Goal: Task Accomplishment & Management: Use online tool/utility

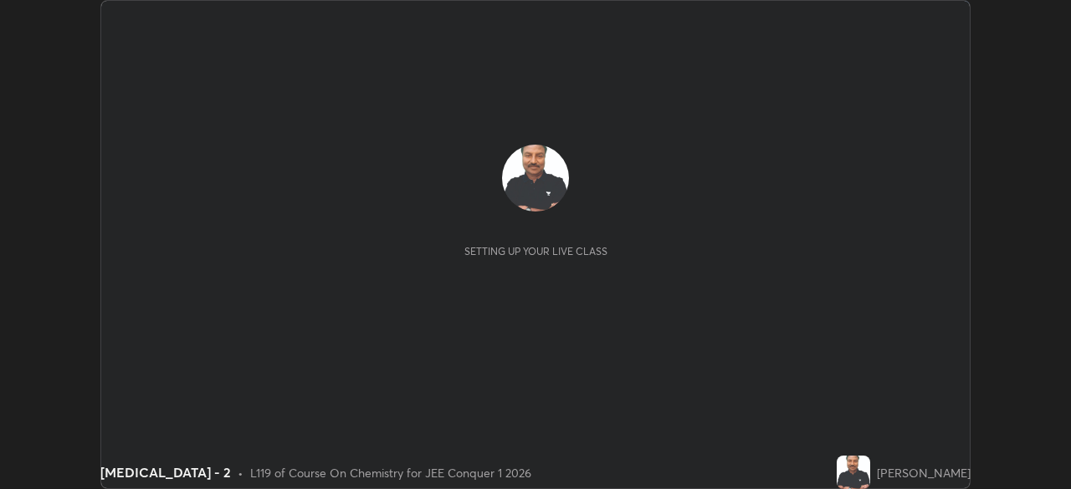
scroll to position [489, 1070]
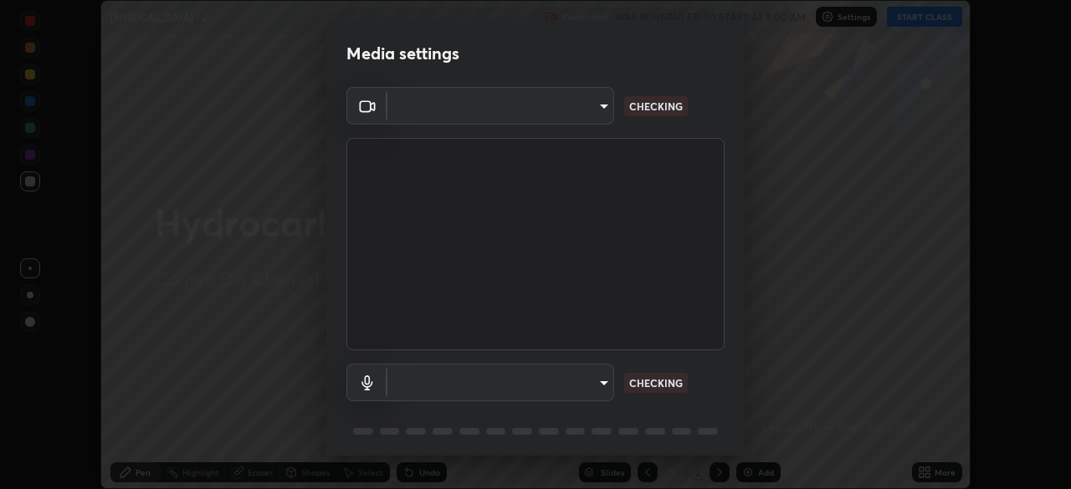
type input "5b0ce39d11be3a435715daab6ad7fa25508616855f5d18a60cdf0faa8df0ce2b"
type input "a1042adff76ea4b5505a52ff3a0232de4086f7e529f4609d60403d5288817579"
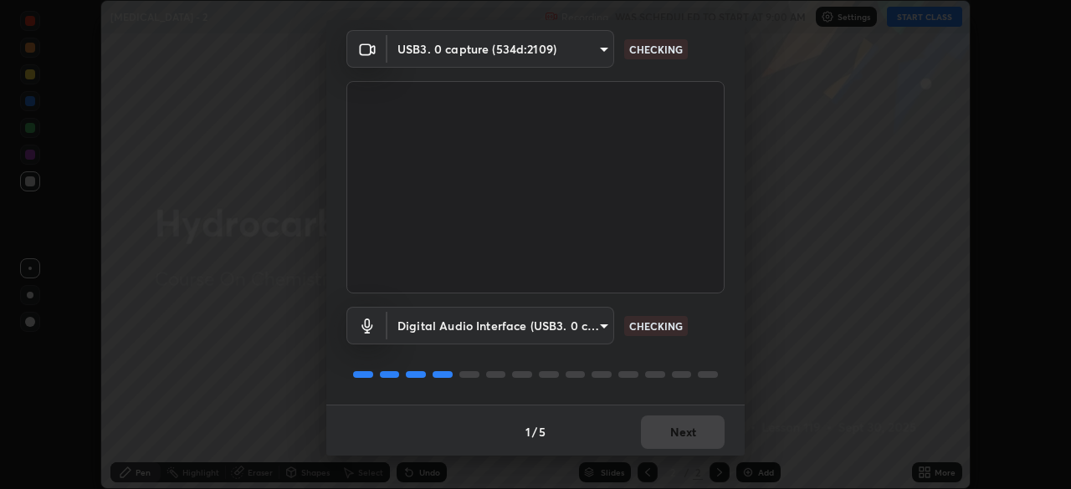
scroll to position [54, 0]
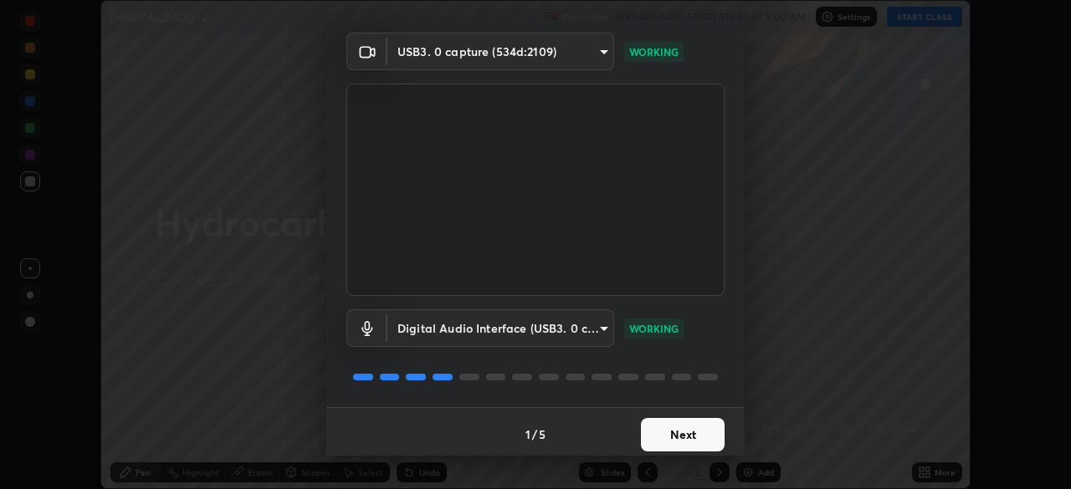
click at [666, 433] on button "Next" at bounding box center [683, 434] width 84 height 33
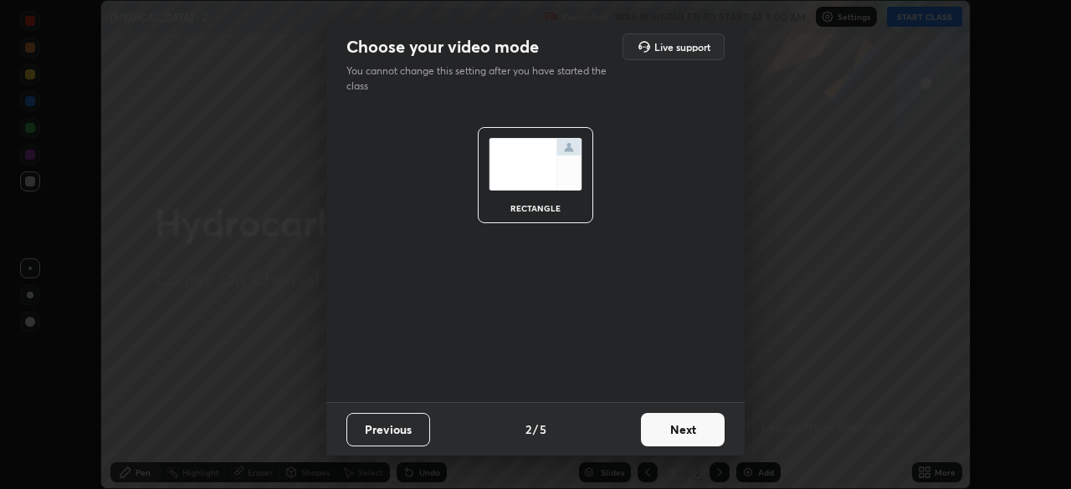
scroll to position [0, 0]
click at [669, 438] on button "Next" at bounding box center [683, 429] width 84 height 33
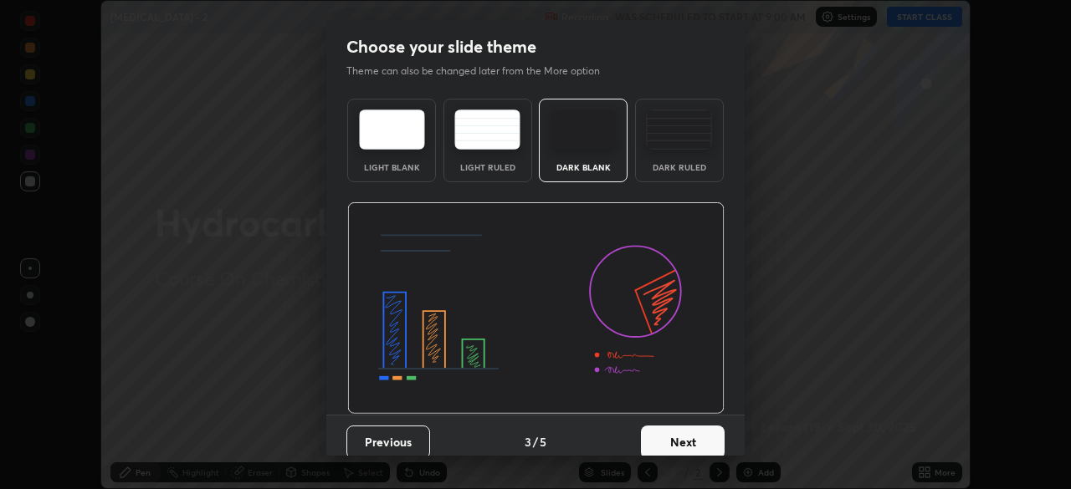
click at [673, 438] on button "Next" at bounding box center [683, 442] width 84 height 33
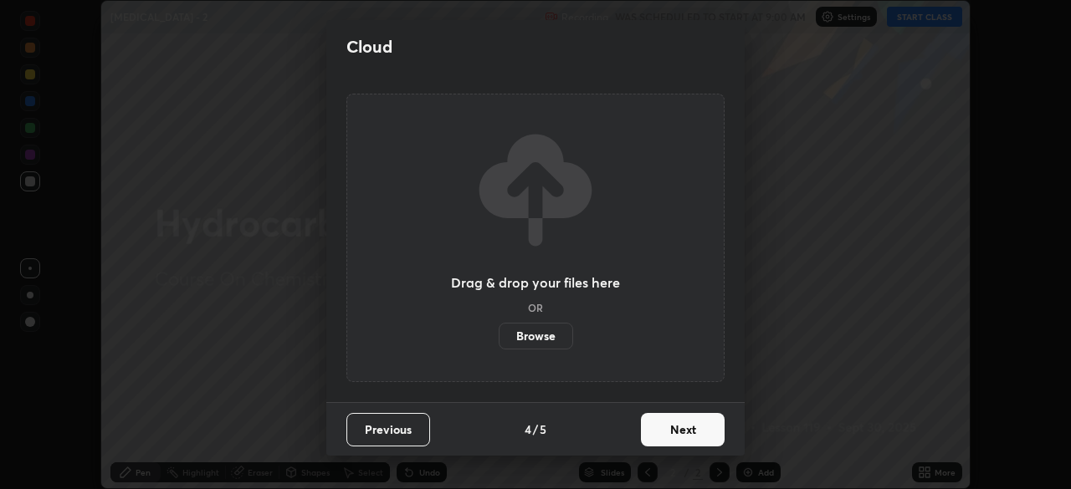
click at [671, 435] on button "Next" at bounding box center [683, 429] width 84 height 33
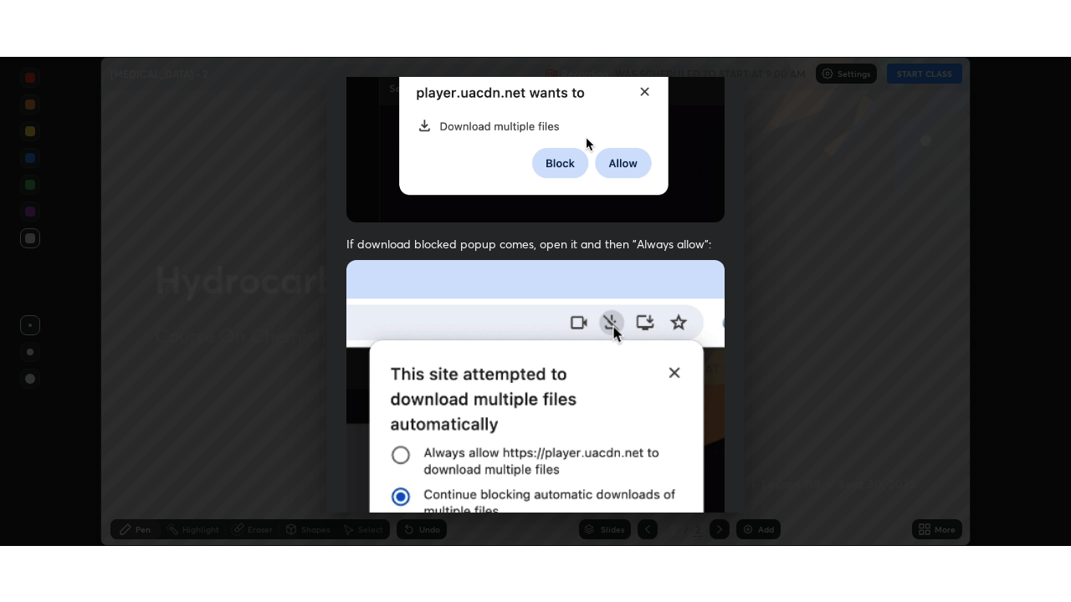
scroll to position [401, 0]
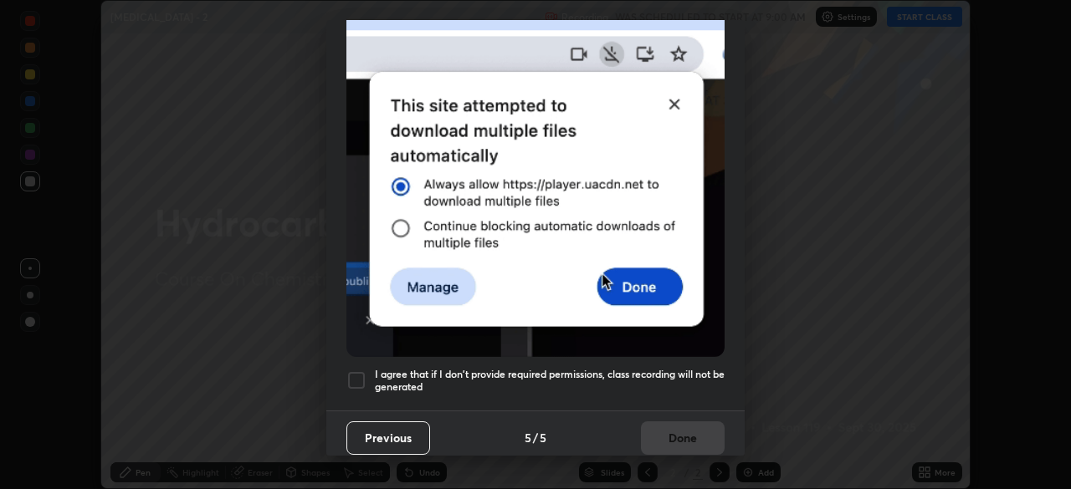
click at [358, 371] on div at bounding box center [356, 381] width 20 height 20
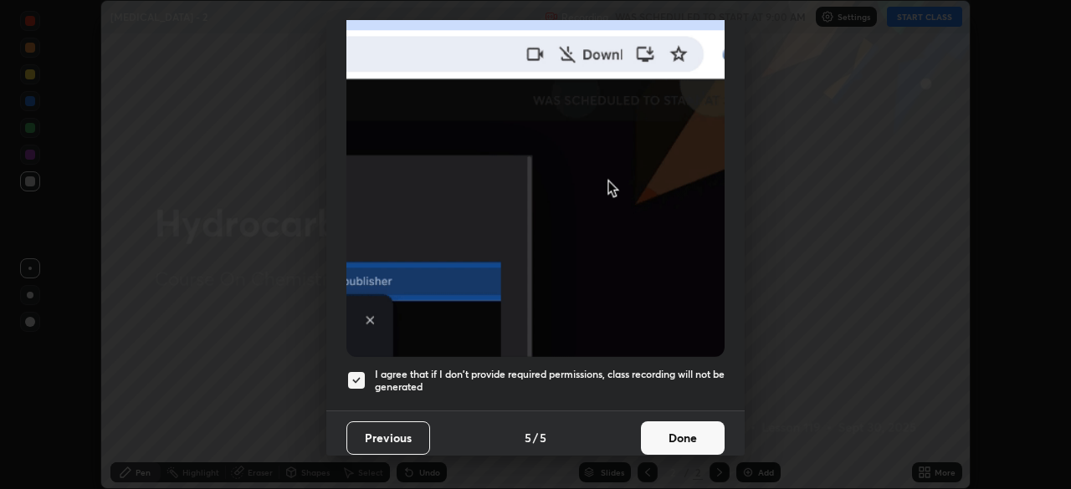
click at [682, 422] on button "Done" at bounding box center [683, 438] width 84 height 33
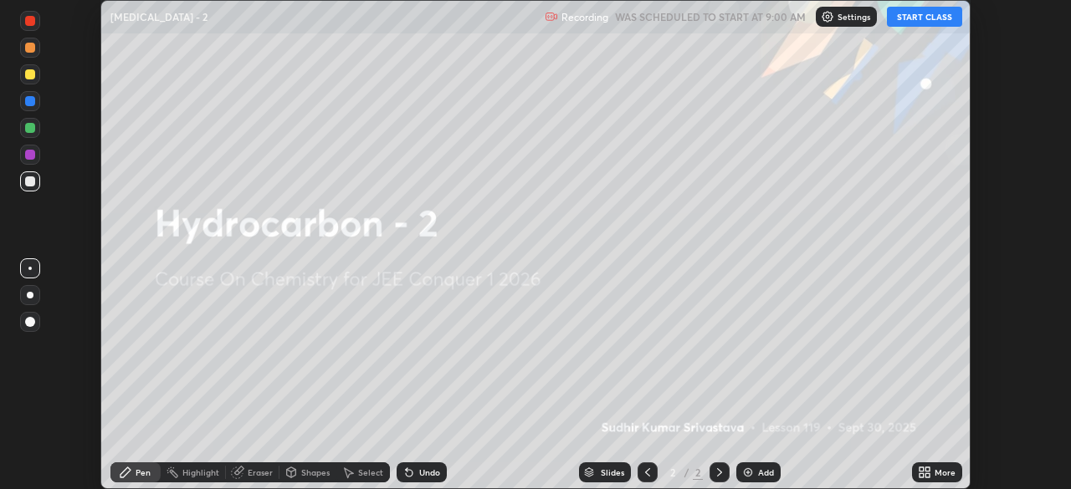
click at [917, 18] on button "START CLASS" at bounding box center [924, 17] width 75 height 20
click at [921, 474] on icon at bounding box center [922, 476] width 4 height 4
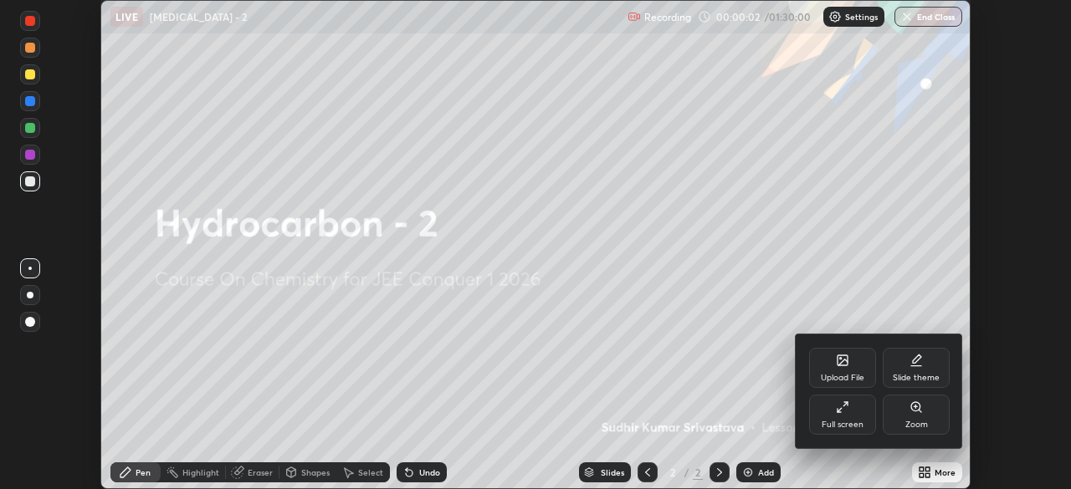
click at [840, 411] on icon at bounding box center [842, 407] width 13 height 13
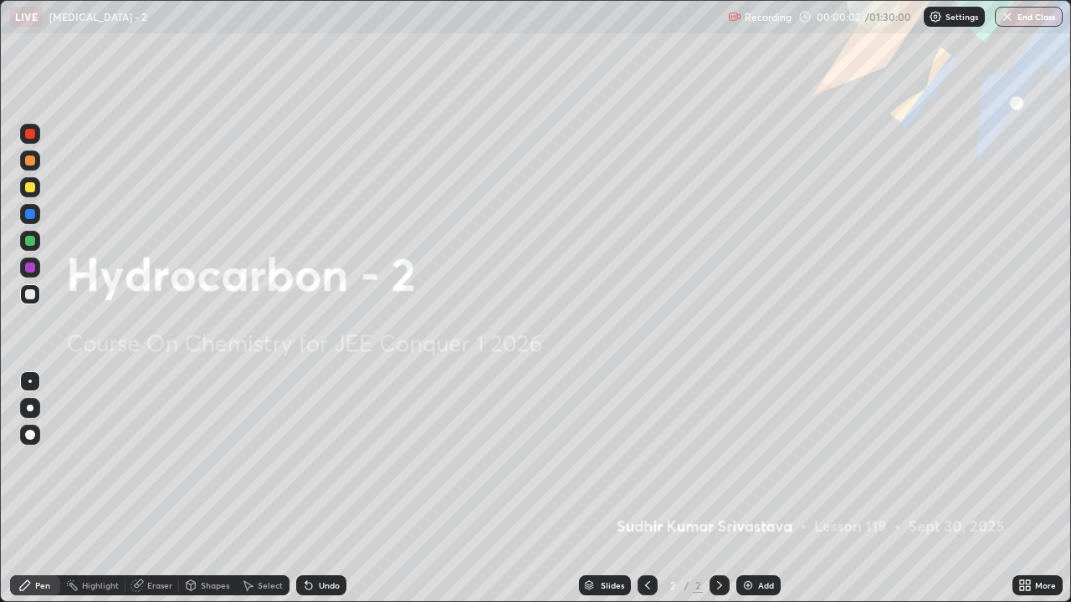
scroll to position [602, 1071]
click at [764, 489] on div "Add" at bounding box center [766, 586] width 16 height 8
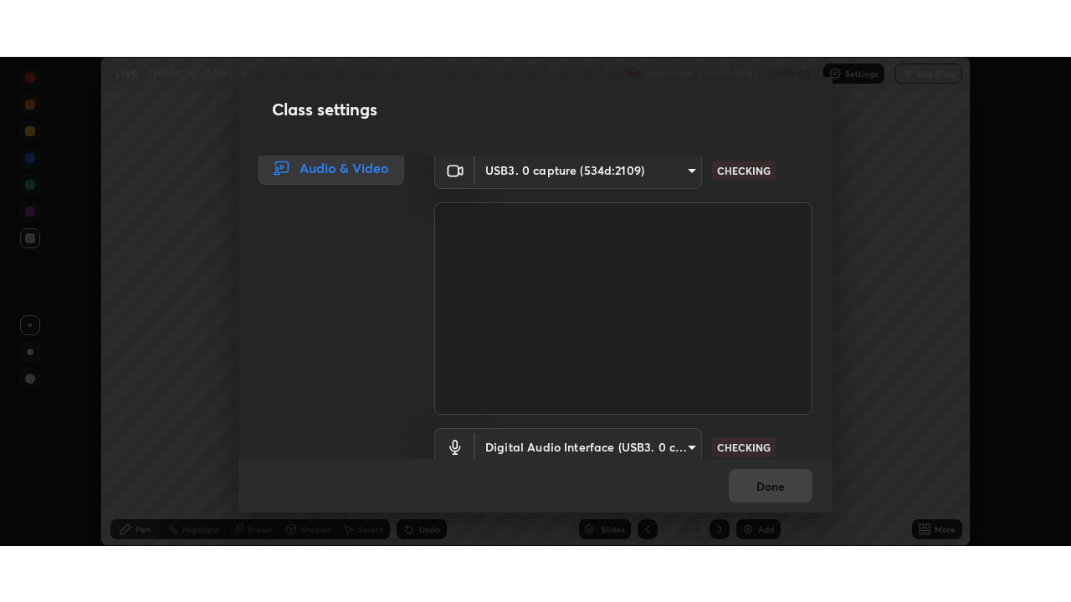
scroll to position [3, 0]
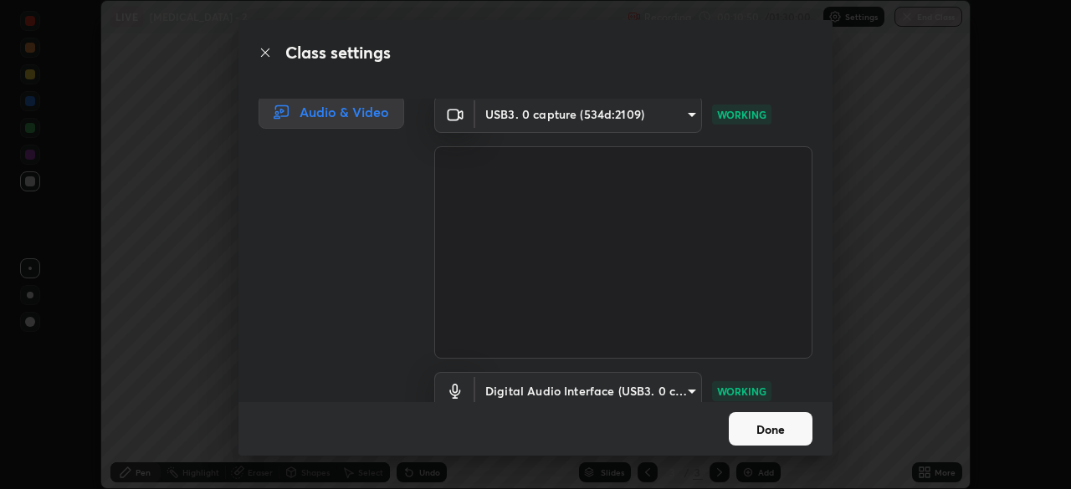
click at [761, 420] on button "Done" at bounding box center [771, 429] width 84 height 33
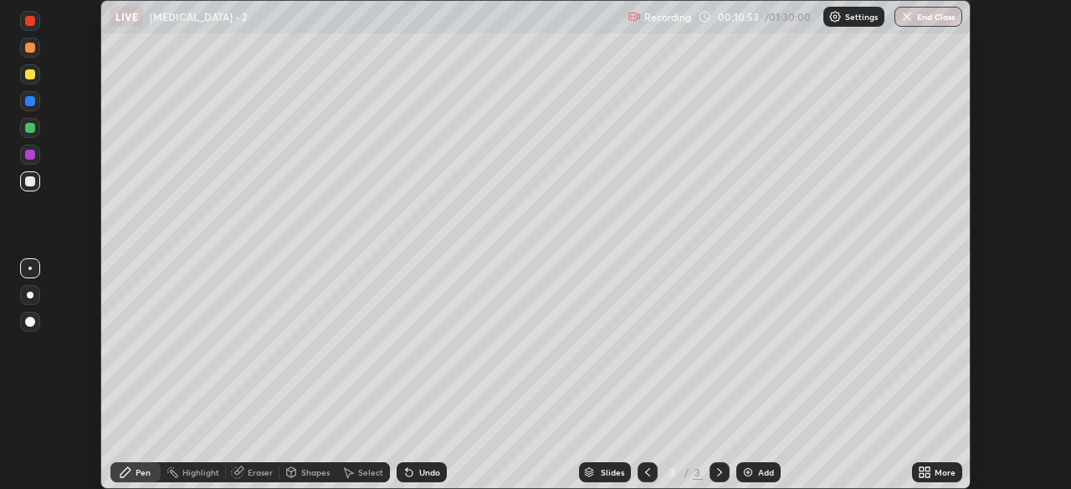
click at [927, 469] on icon at bounding box center [927, 470] width 4 height 4
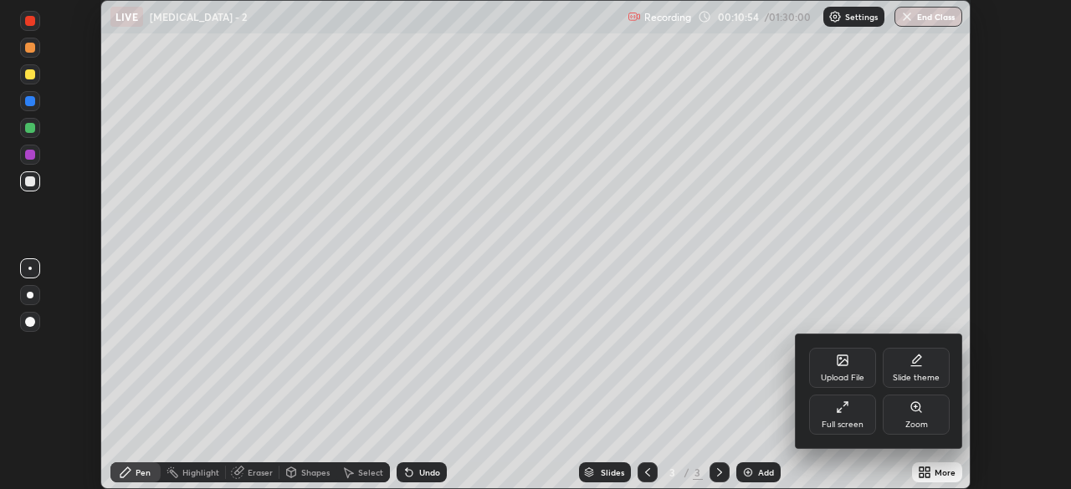
click at [847, 382] on div "Upload File" at bounding box center [843, 378] width 44 height 8
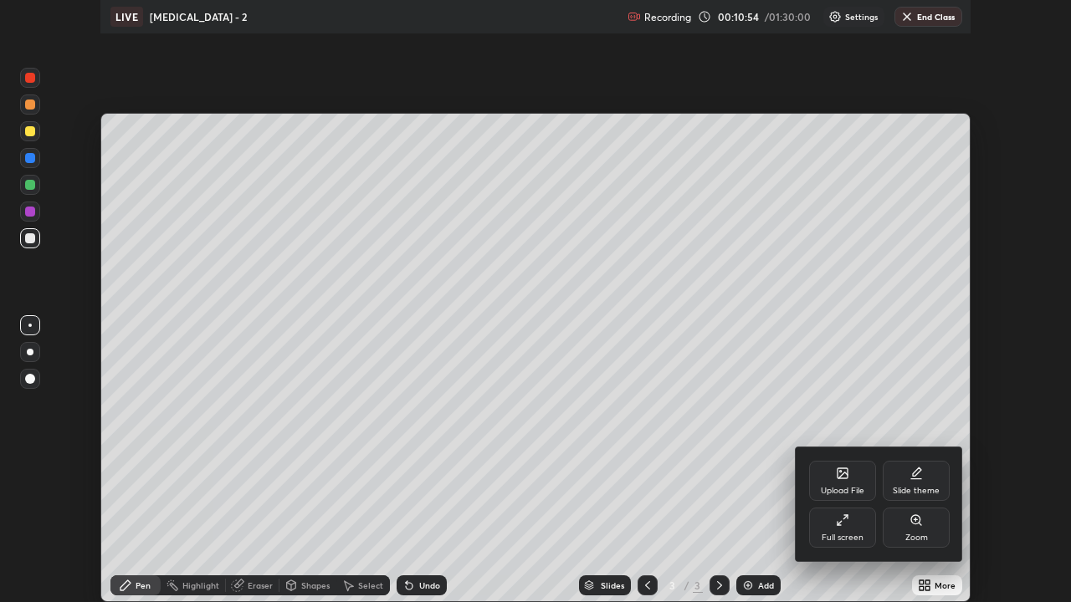
scroll to position [602, 1071]
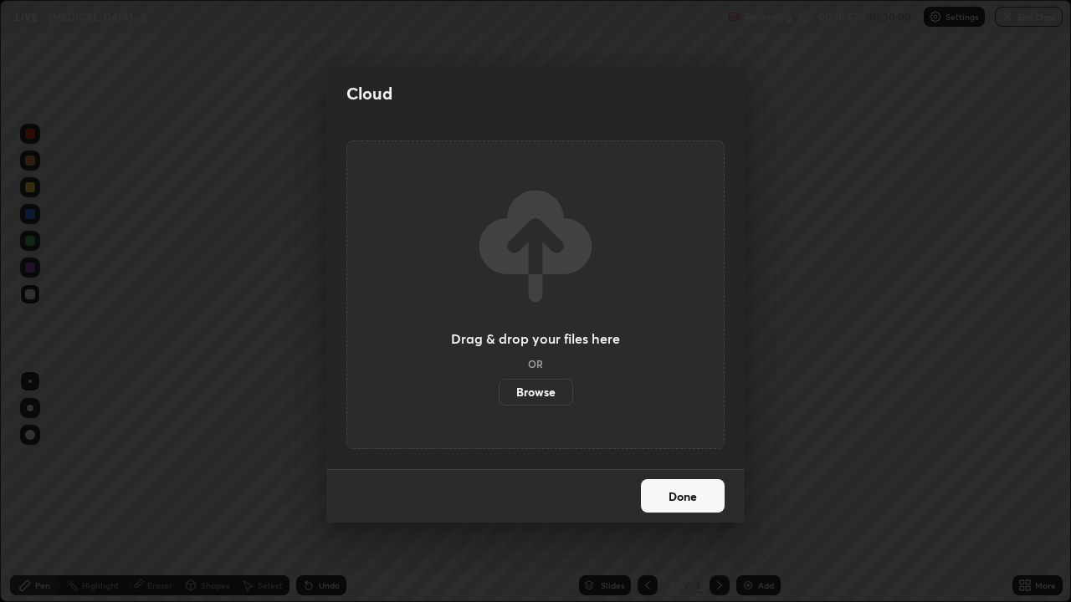
click at [795, 427] on div "Cloud Drag & drop your files here OR Browse Done" at bounding box center [535, 301] width 1071 height 602
click at [684, 489] on button "Done" at bounding box center [683, 495] width 84 height 33
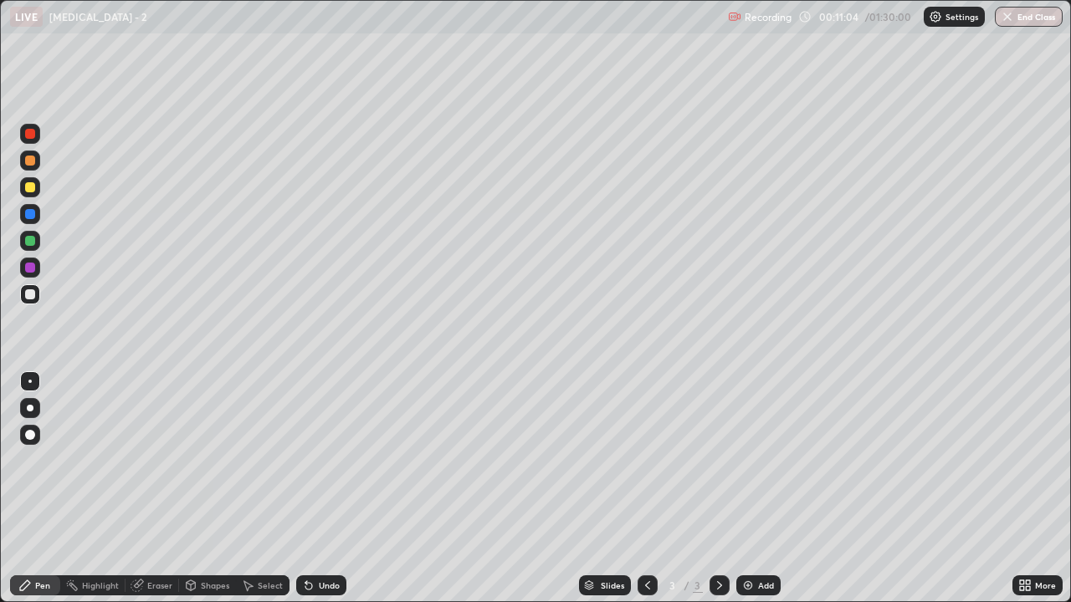
click at [153, 489] on div "Eraser" at bounding box center [159, 586] width 25 height 8
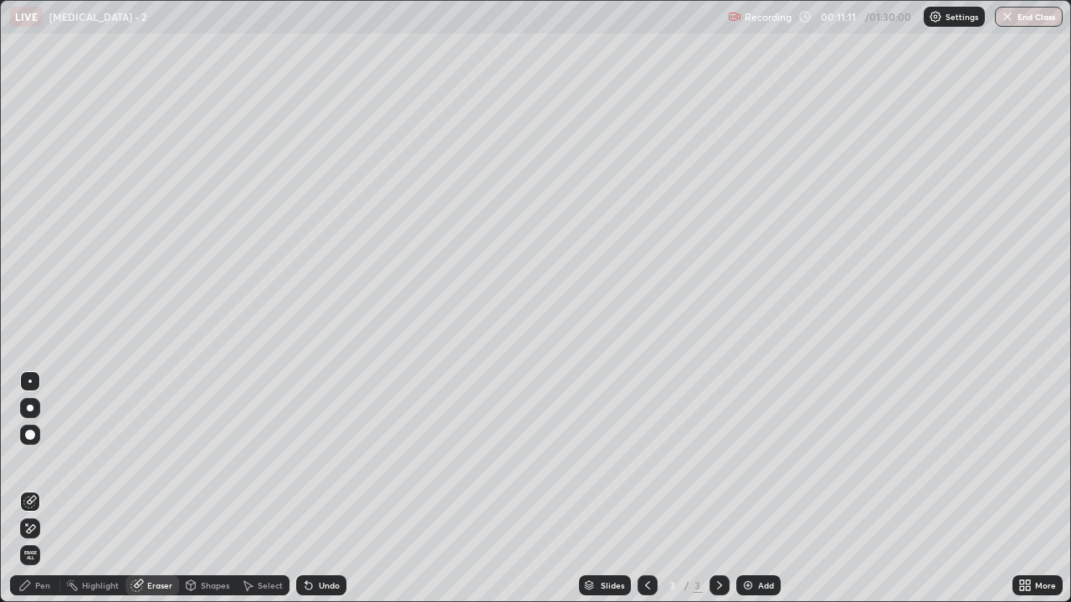
click at [33, 489] on div "Pen" at bounding box center [35, 586] width 50 height 20
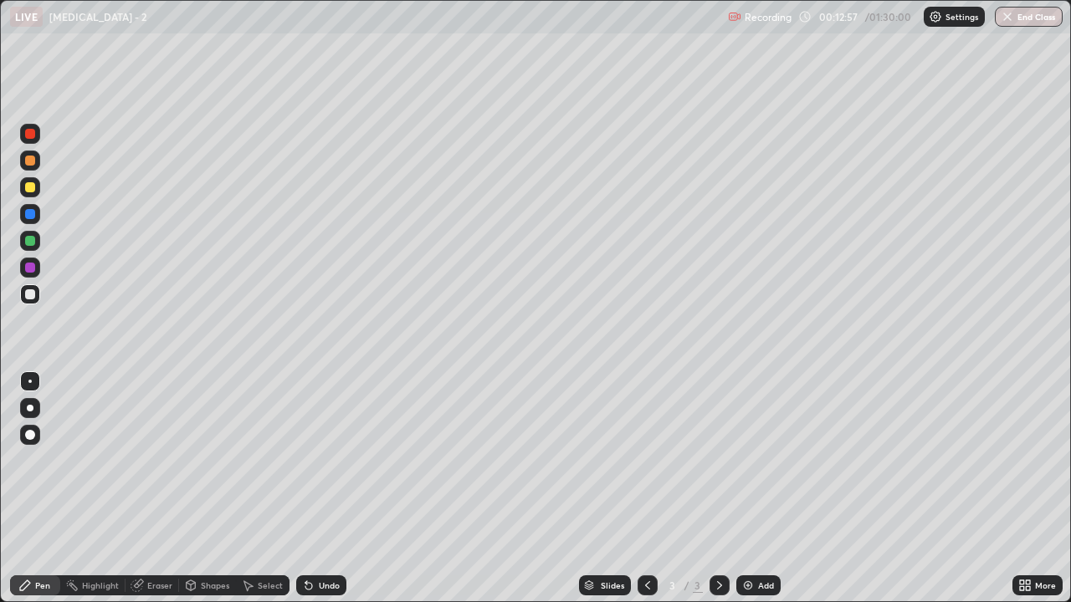
click at [160, 489] on div "Eraser" at bounding box center [159, 586] width 25 height 8
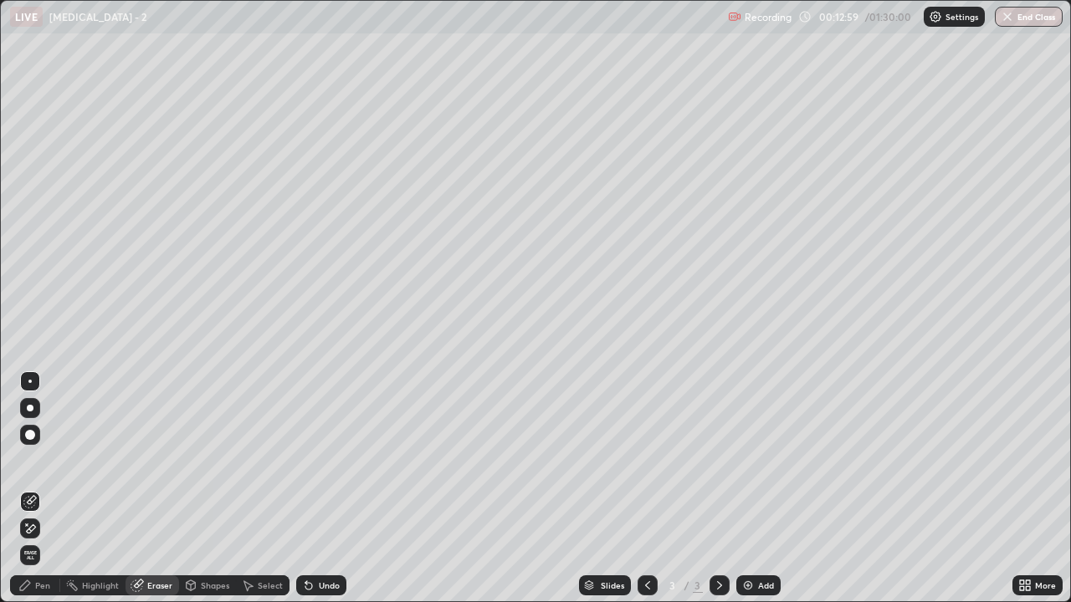
click at [44, 489] on div "Pen" at bounding box center [42, 586] width 15 height 8
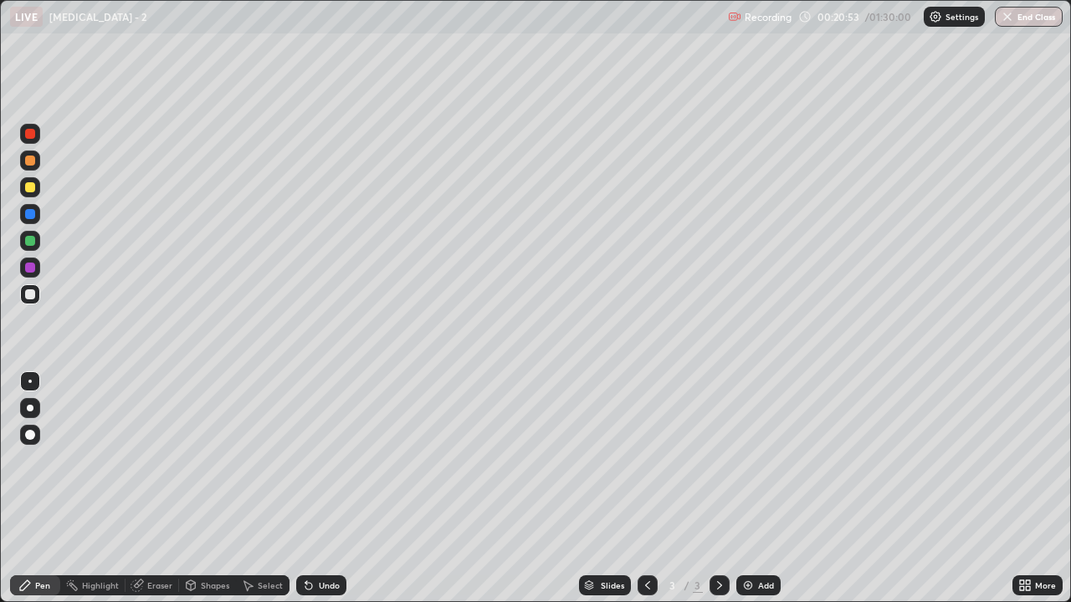
click at [759, 489] on div "Add" at bounding box center [766, 586] width 16 height 8
click at [152, 489] on div "Eraser" at bounding box center [159, 586] width 25 height 8
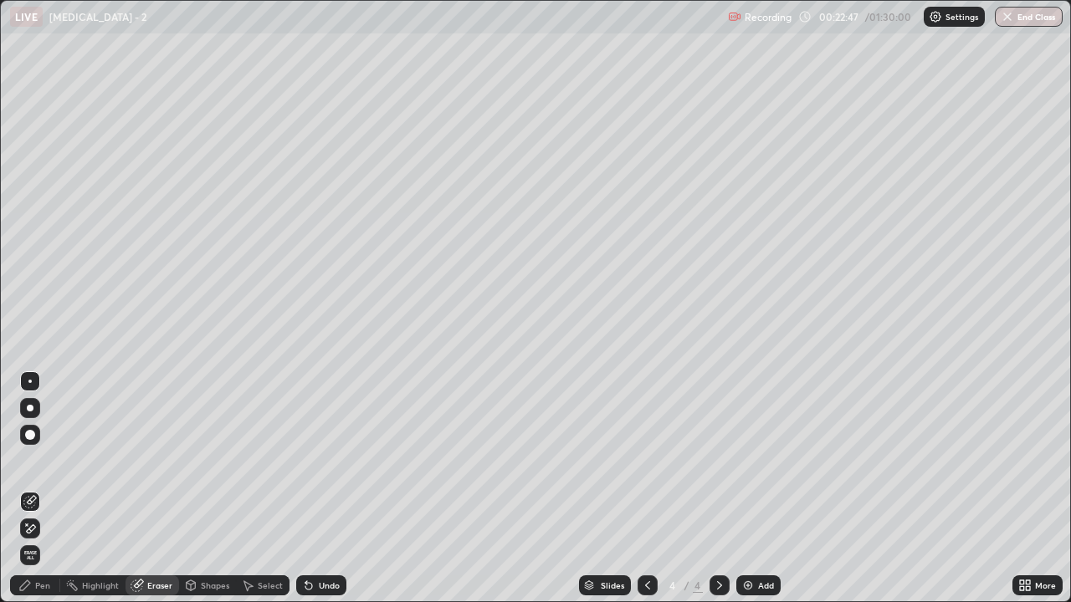
click at [43, 489] on div "Pen" at bounding box center [42, 586] width 15 height 8
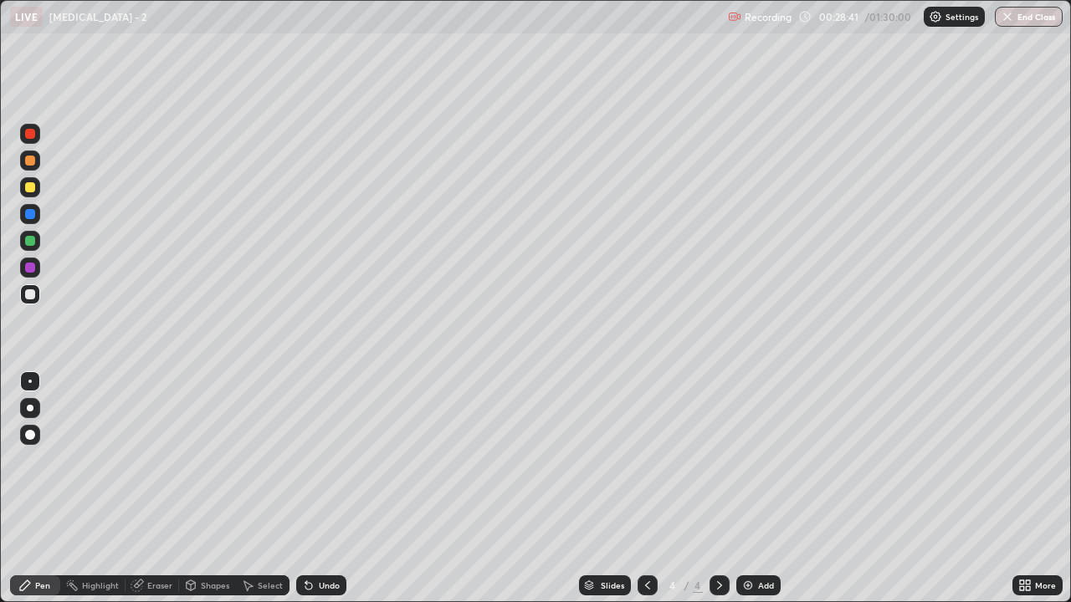
click at [161, 489] on div "Eraser" at bounding box center [159, 586] width 25 height 8
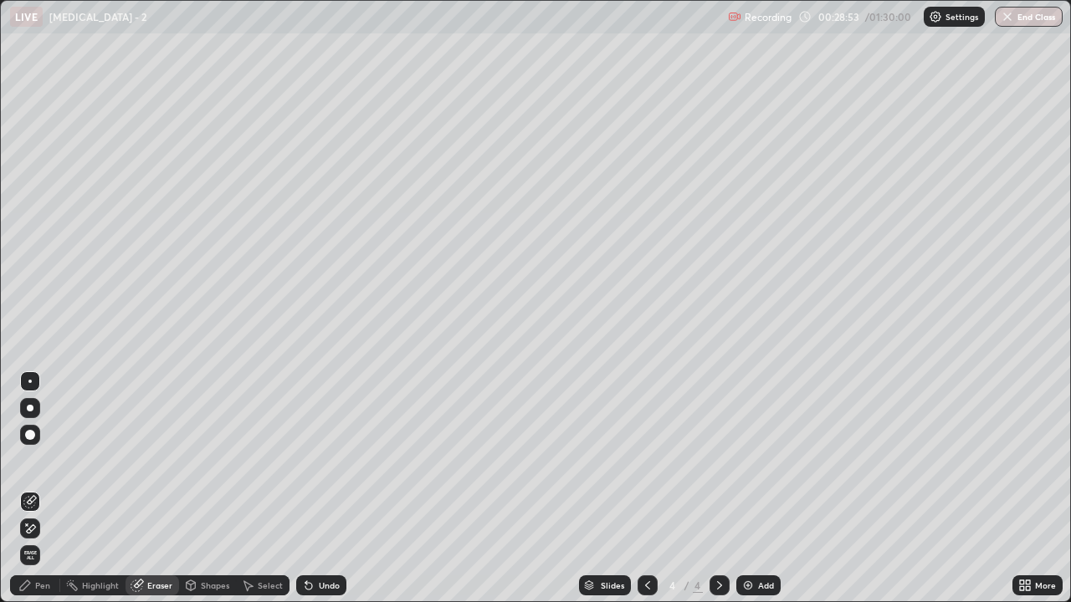
click at [44, 489] on div "Pen" at bounding box center [42, 586] width 15 height 8
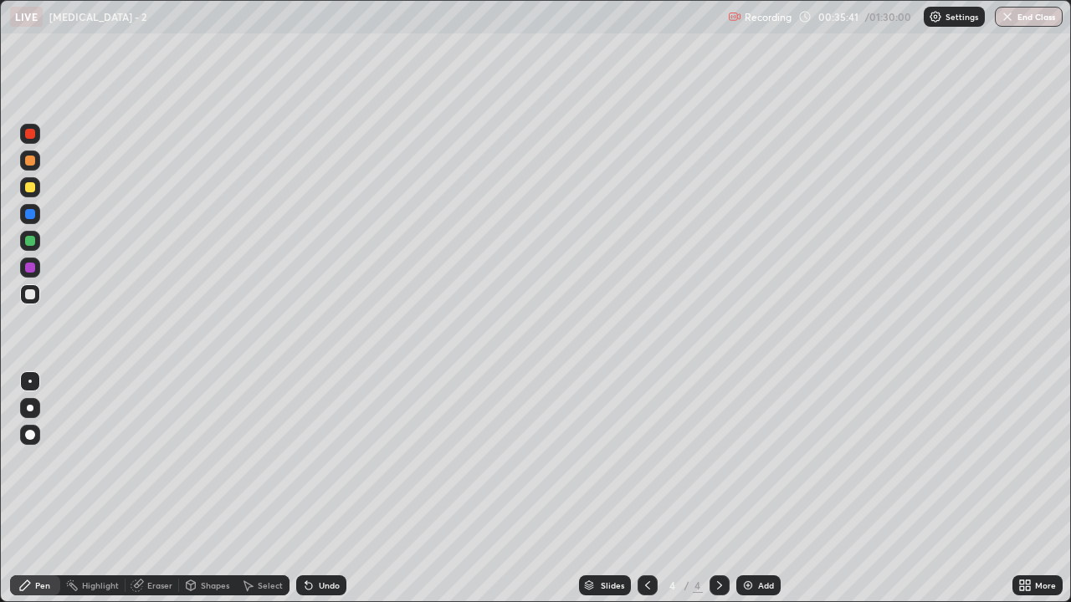
click at [762, 489] on div "Add" at bounding box center [766, 586] width 16 height 8
click at [642, 489] on icon at bounding box center [647, 585] width 13 height 13
click at [719, 489] on icon at bounding box center [719, 586] width 5 height 8
click at [151, 489] on div "Eraser" at bounding box center [159, 586] width 25 height 8
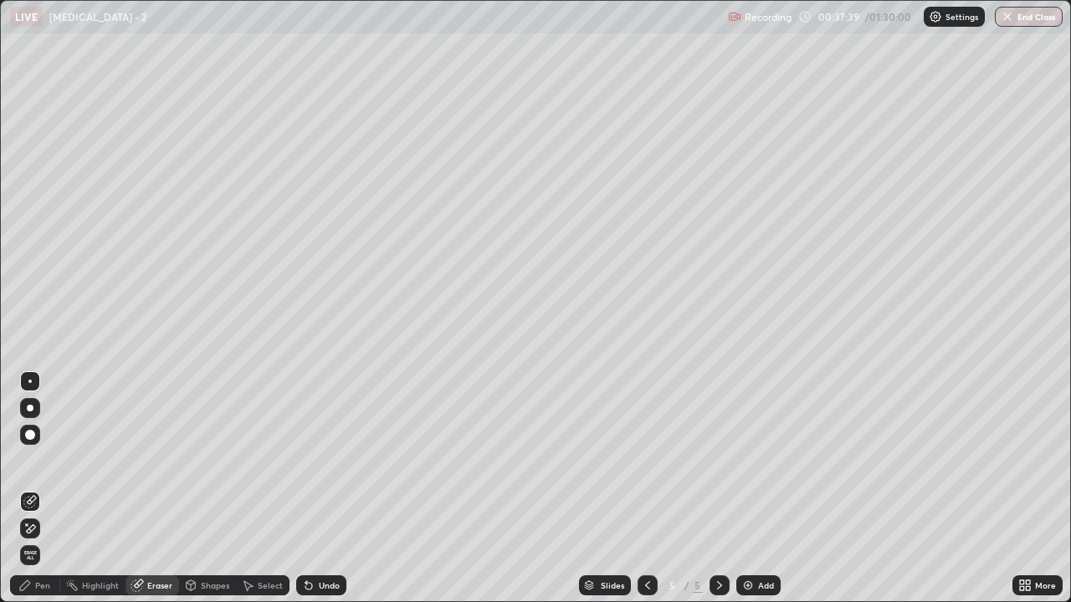
click at [36, 489] on div "Pen" at bounding box center [42, 586] width 15 height 8
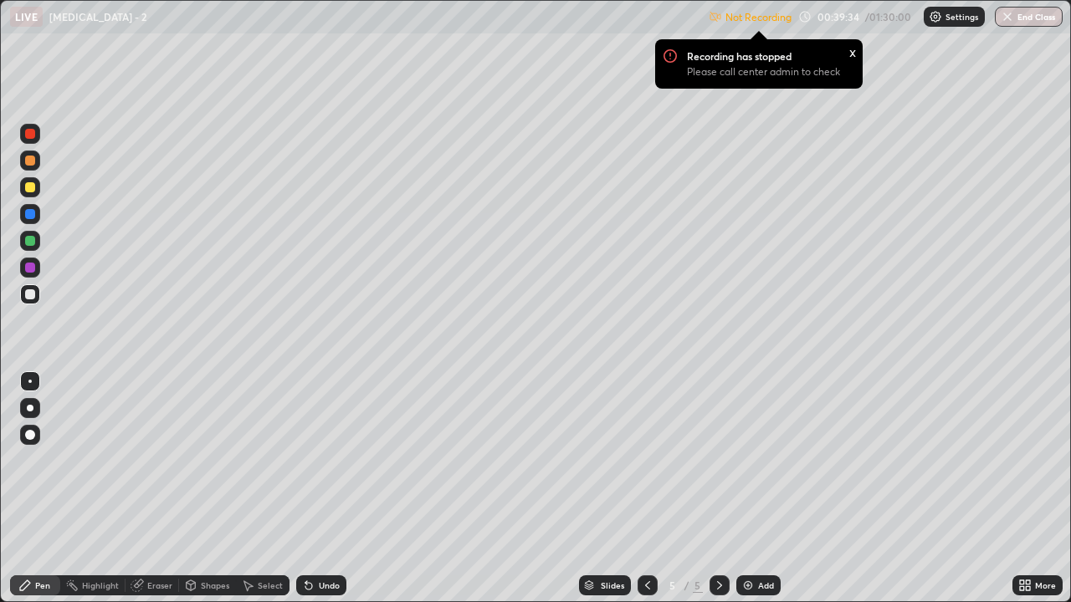
click at [954, 18] on p "Settings" at bounding box center [961, 17] width 33 height 8
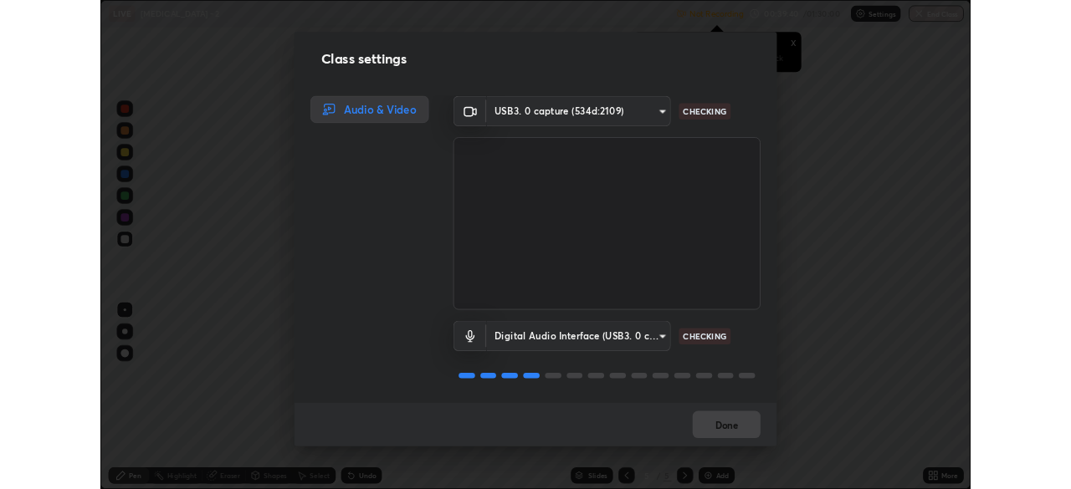
scroll to position [2, 0]
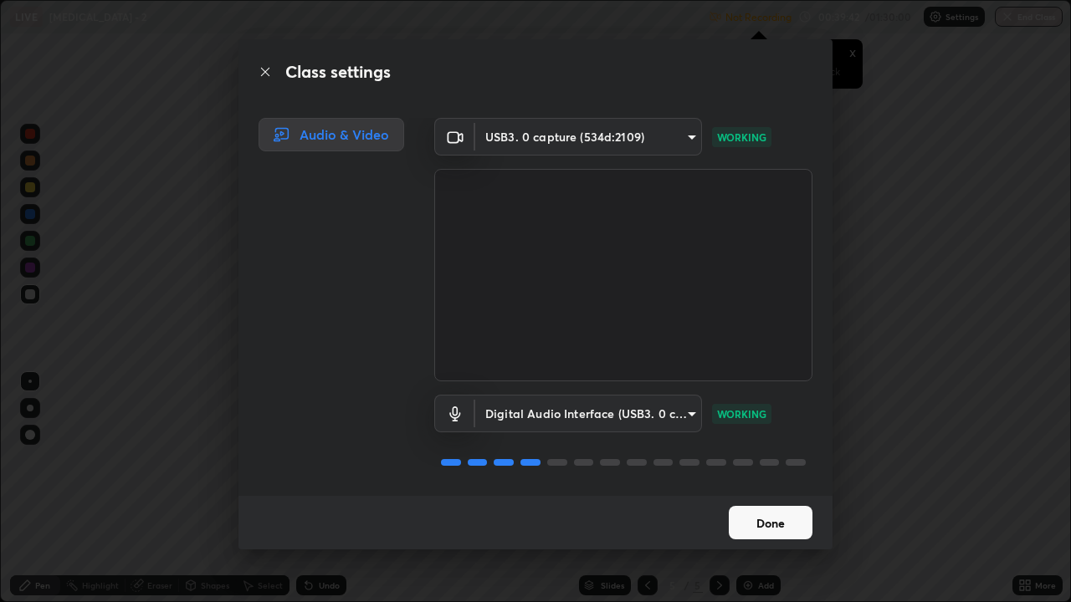
click at [770, 489] on button "Done" at bounding box center [771, 522] width 84 height 33
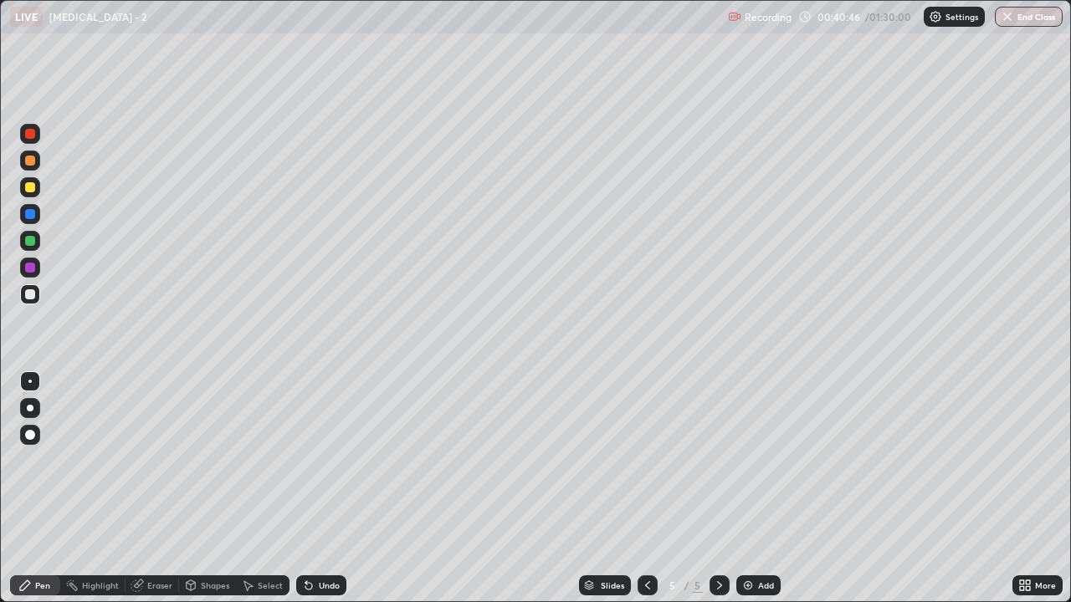
click at [156, 489] on div "Eraser" at bounding box center [159, 586] width 25 height 8
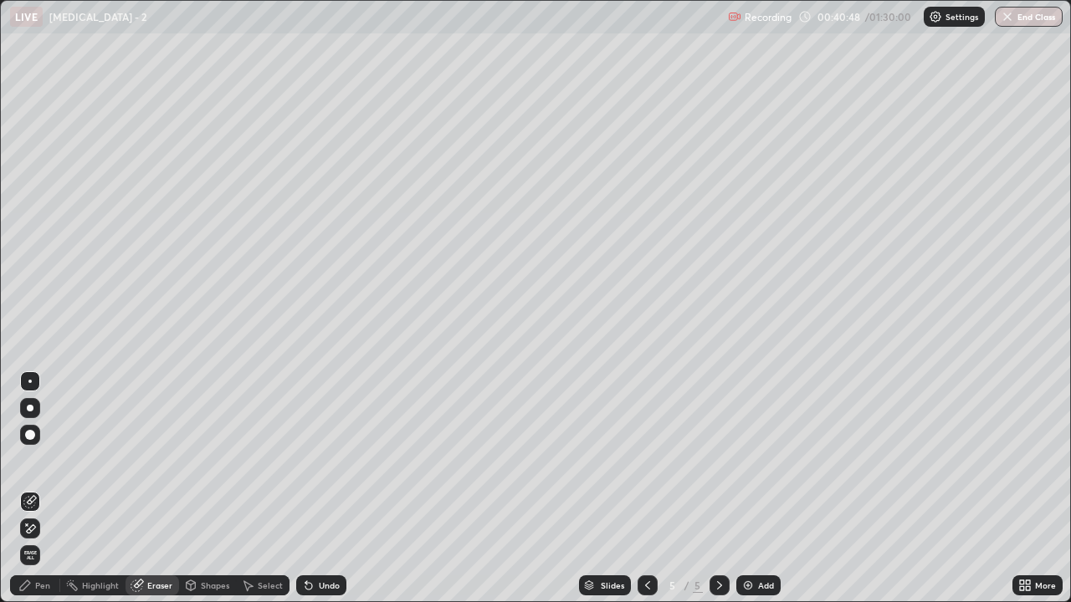
click at [53, 489] on div "Pen" at bounding box center [35, 586] width 50 height 20
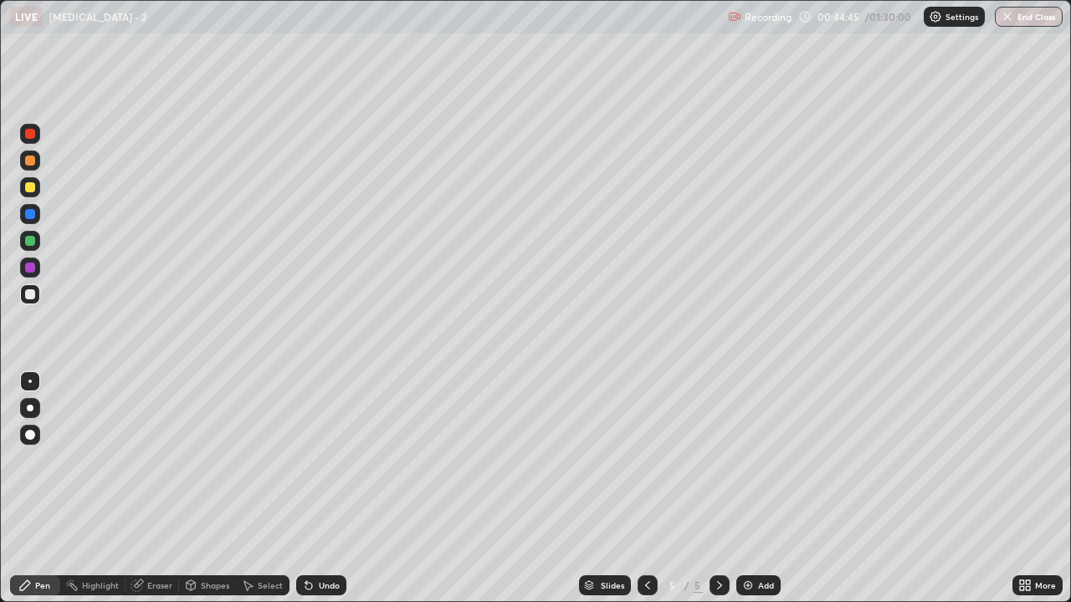
click at [762, 489] on div "Add" at bounding box center [766, 586] width 16 height 8
click at [646, 489] on icon at bounding box center [647, 585] width 13 height 13
click at [766, 489] on div "Add" at bounding box center [758, 586] width 44 height 20
click at [152, 489] on div "Eraser" at bounding box center [159, 586] width 25 height 8
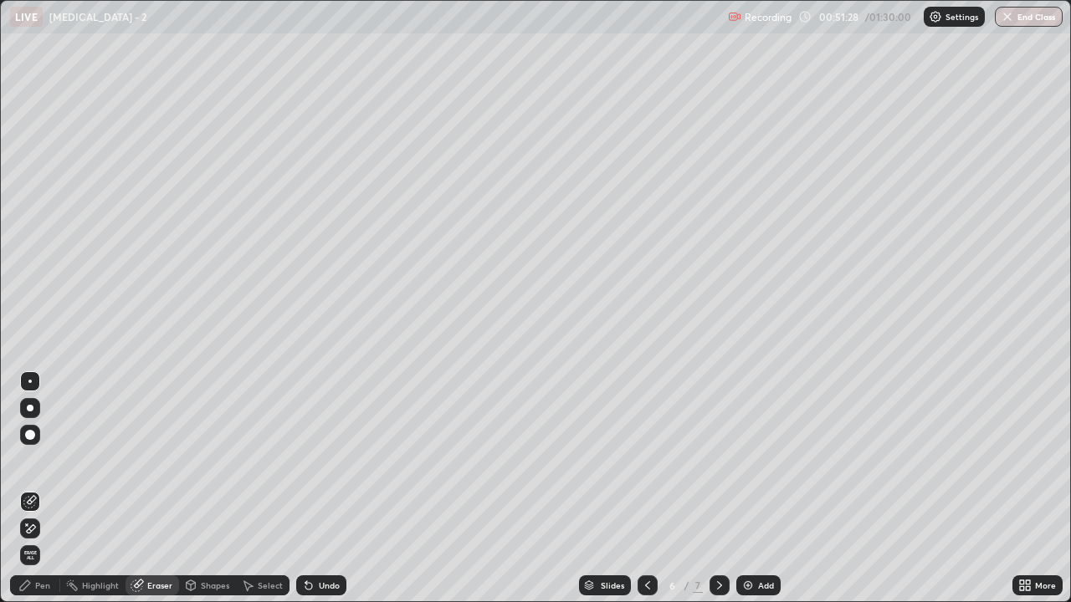
click at [45, 489] on div "Pen" at bounding box center [42, 586] width 15 height 8
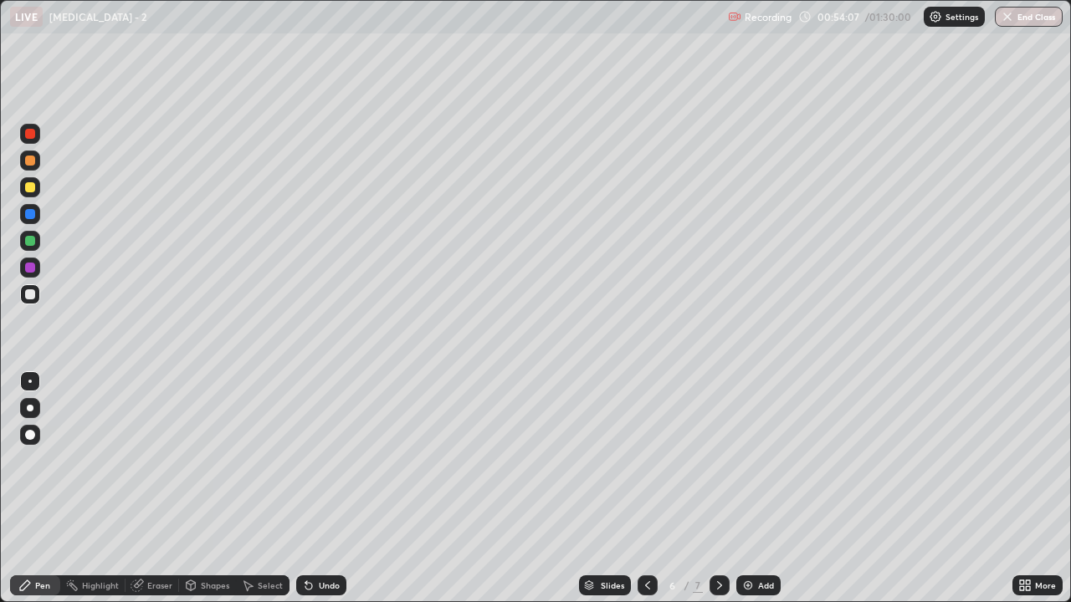
click at [761, 489] on div "Add" at bounding box center [766, 586] width 16 height 8
click at [163, 489] on div "Eraser" at bounding box center [159, 586] width 25 height 8
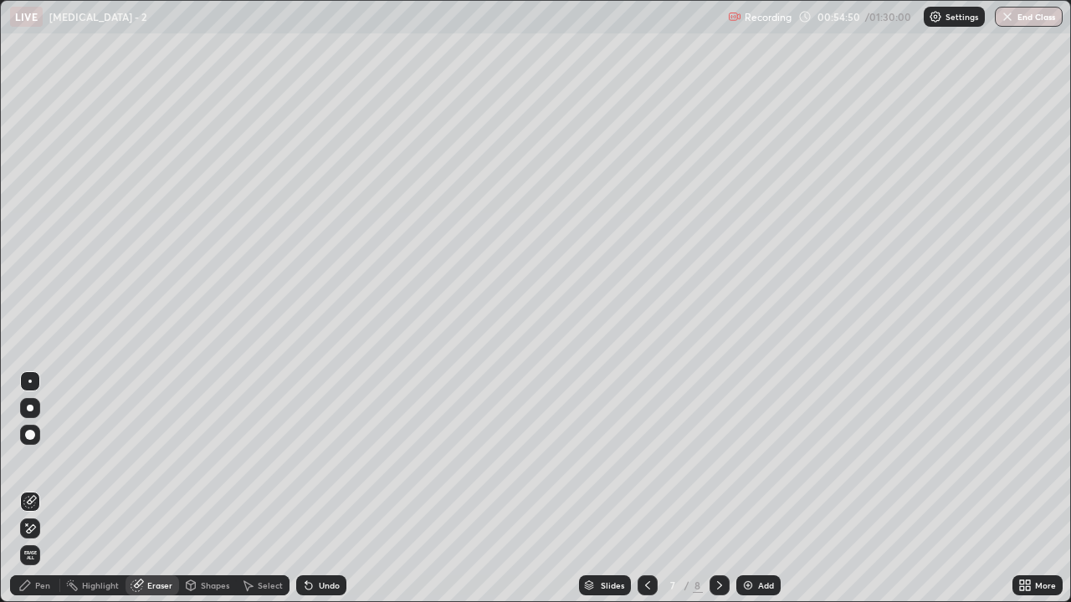
click at [42, 489] on div "Pen" at bounding box center [35, 586] width 50 height 20
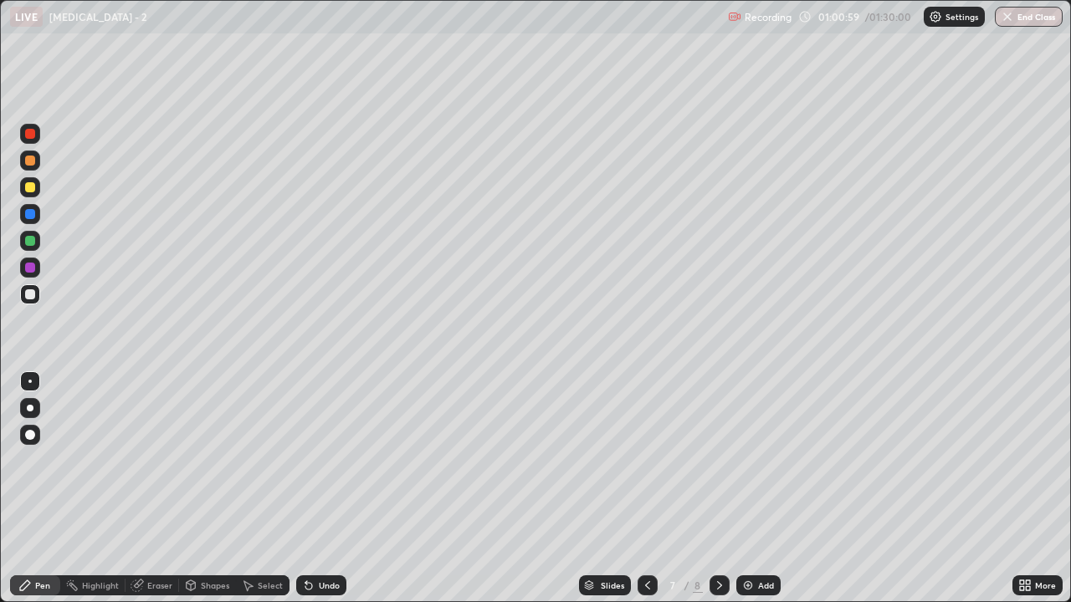
click at [768, 489] on div "Add" at bounding box center [766, 586] width 16 height 8
click at [168, 489] on div "Eraser" at bounding box center [159, 586] width 25 height 8
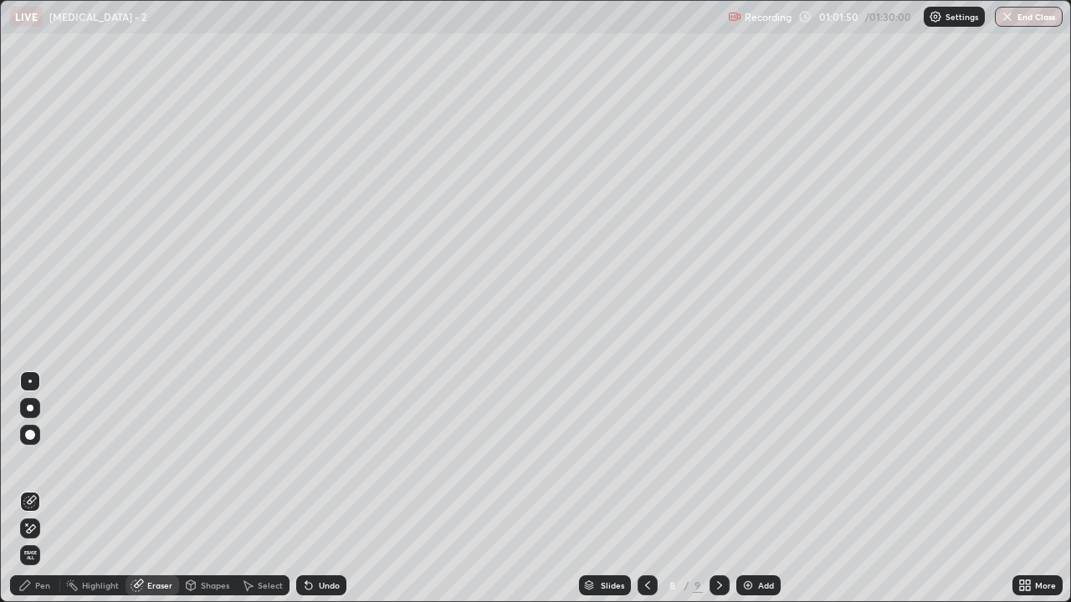
click at [44, 489] on div "Pen" at bounding box center [42, 586] width 15 height 8
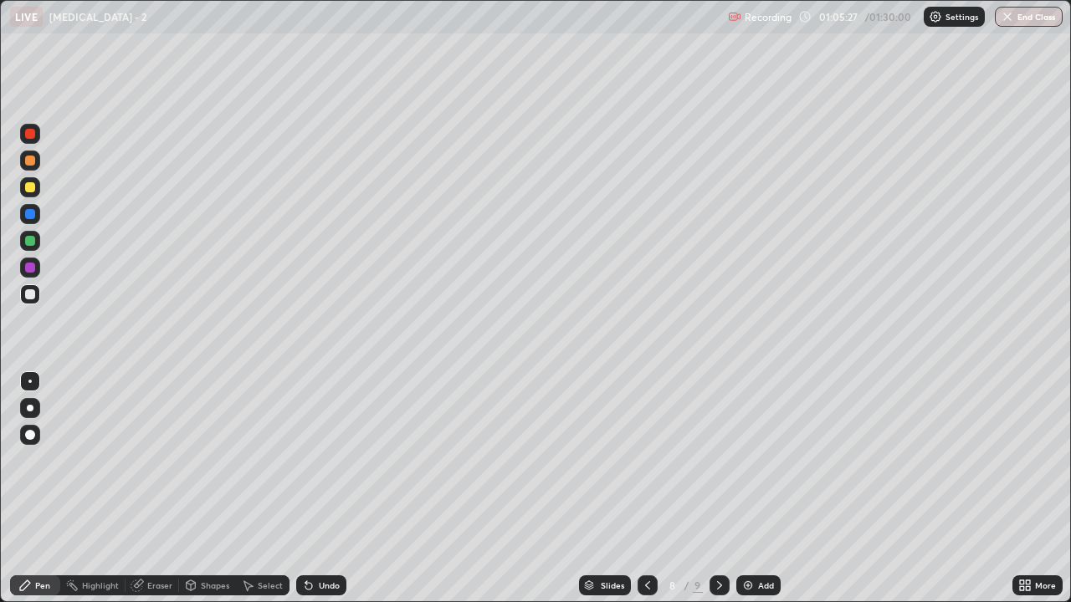
click at [156, 489] on div "Eraser" at bounding box center [159, 586] width 25 height 8
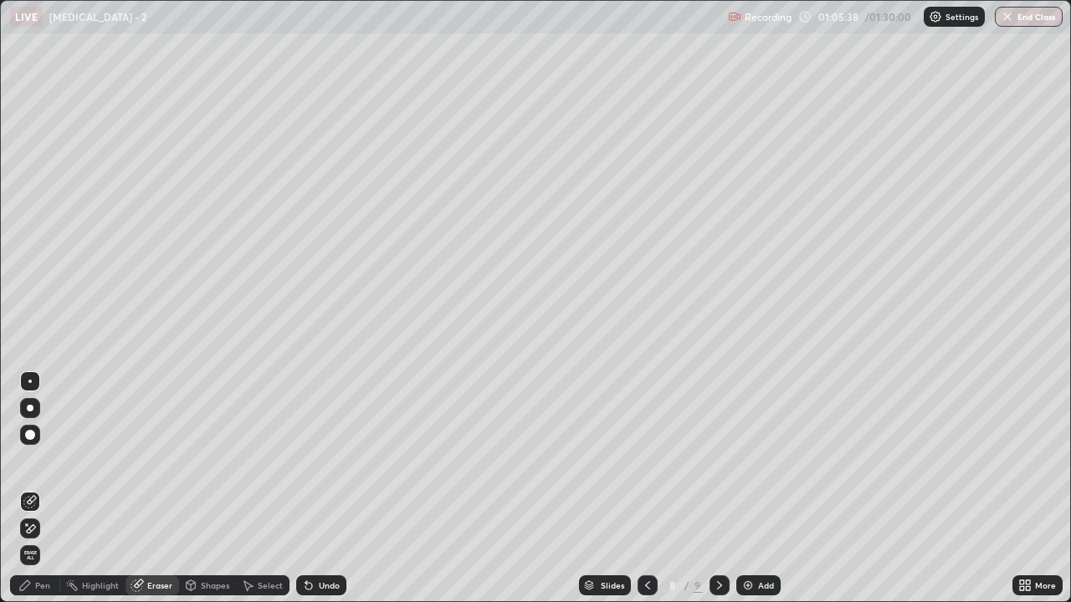
click at [34, 489] on div "Pen" at bounding box center [35, 586] width 50 height 20
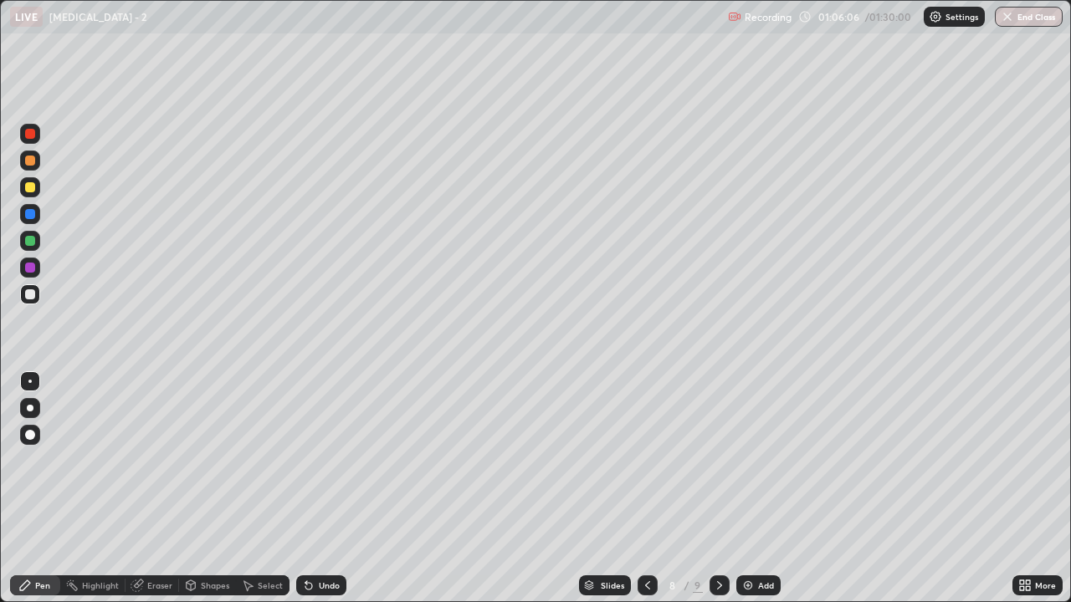
click at [163, 489] on div "Eraser" at bounding box center [159, 586] width 25 height 8
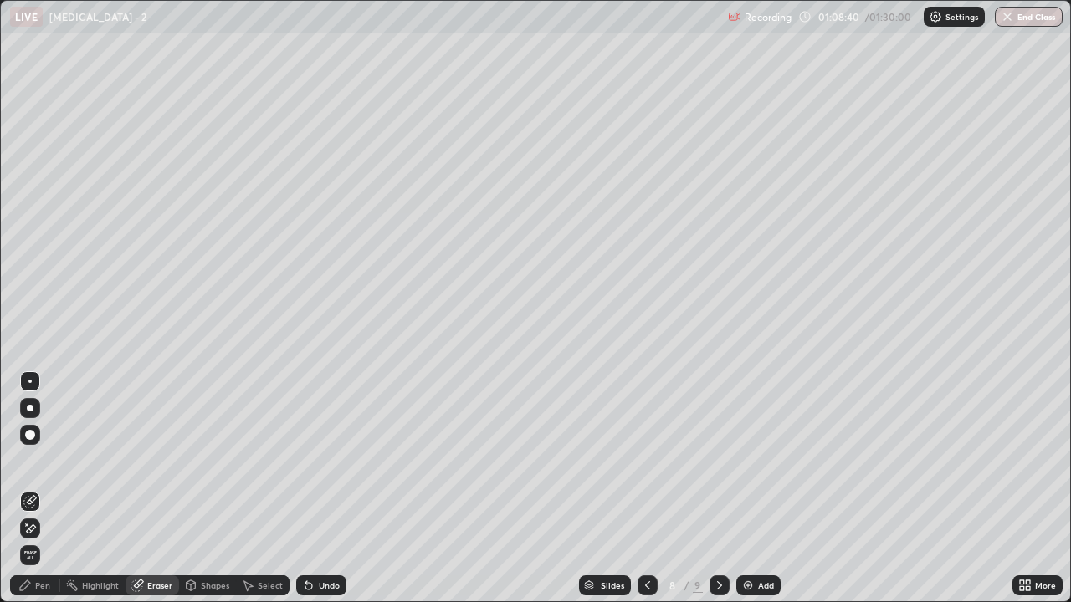
click at [43, 489] on div "Pen" at bounding box center [42, 586] width 15 height 8
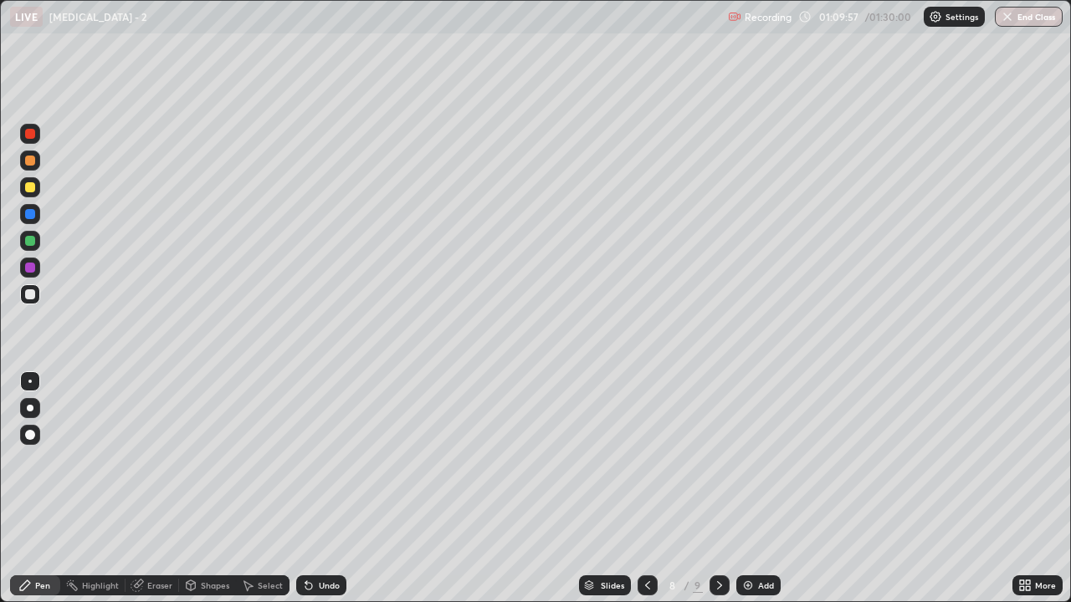
click at [645, 489] on icon at bounding box center [647, 585] width 13 height 13
click at [717, 489] on icon at bounding box center [719, 585] width 13 height 13
click at [763, 489] on div "Add" at bounding box center [766, 586] width 16 height 8
click at [158, 489] on div "Eraser" at bounding box center [159, 586] width 25 height 8
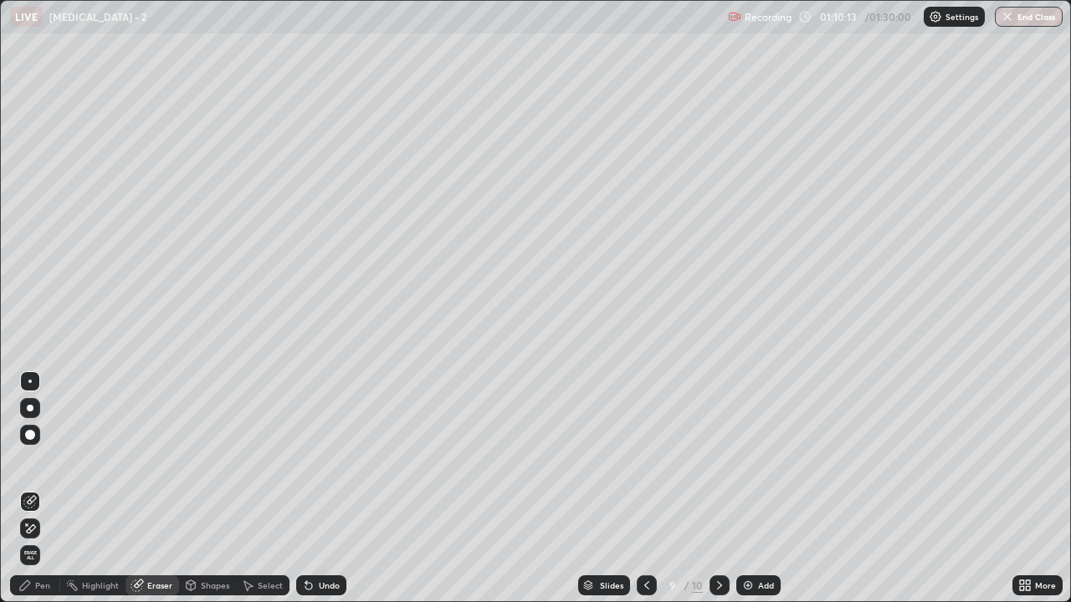
click at [54, 489] on div "Pen" at bounding box center [35, 586] width 50 height 20
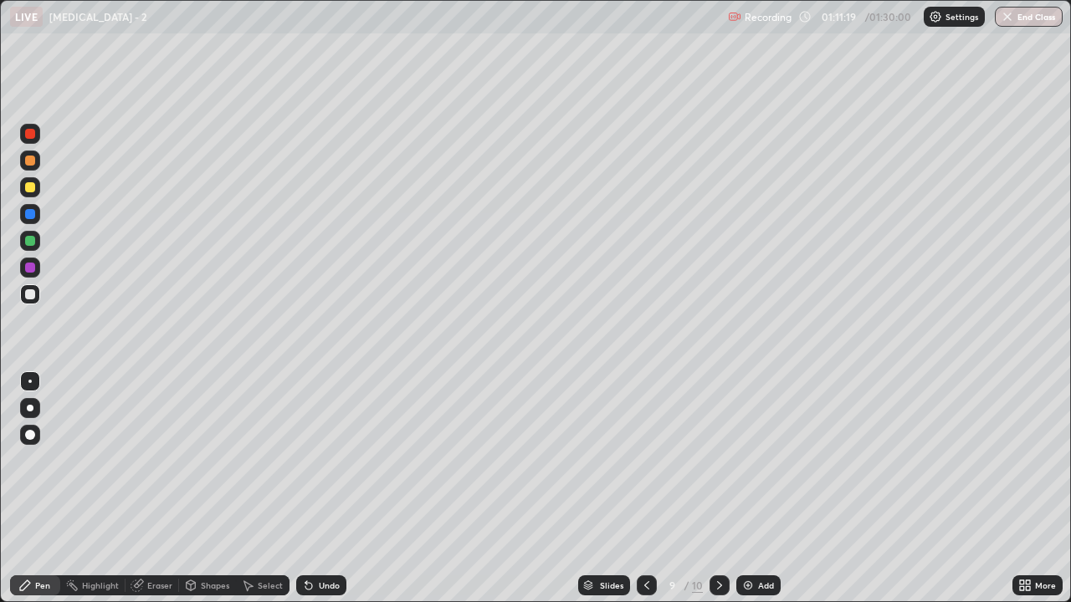
click at [647, 489] on icon at bounding box center [646, 585] width 13 height 13
click at [722, 489] on div at bounding box center [720, 586] width 20 height 20
click at [646, 489] on icon at bounding box center [646, 585] width 13 height 13
click at [718, 489] on icon at bounding box center [719, 585] width 13 height 13
click at [643, 489] on icon at bounding box center [646, 585] width 13 height 13
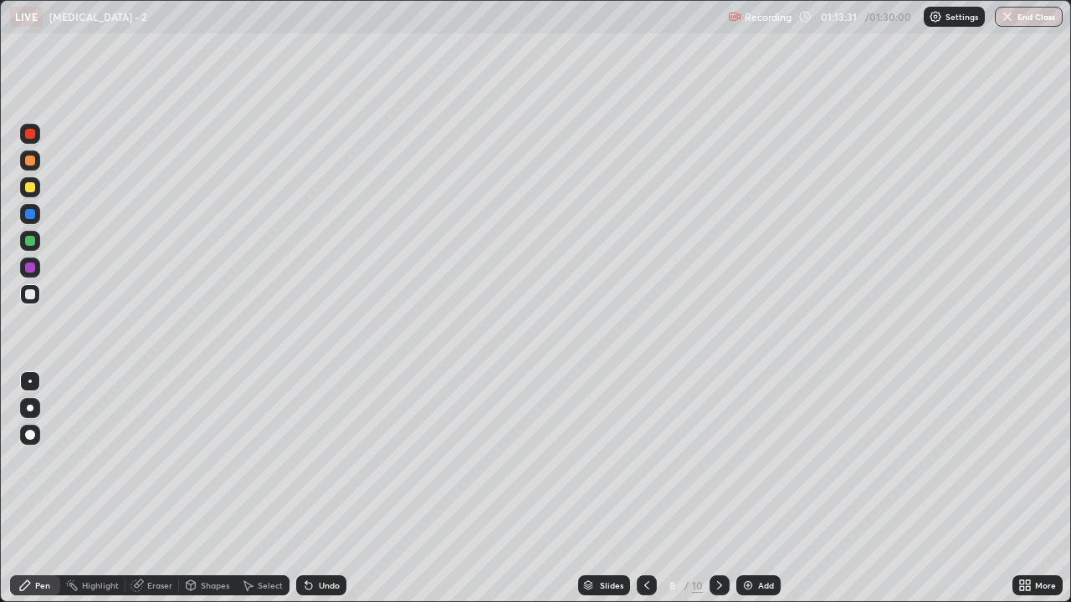
click at [718, 489] on icon at bounding box center [719, 585] width 13 height 13
click at [742, 489] on img at bounding box center [747, 585] width 13 height 13
click at [165, 489] on div "Eraser" at bounding box center [159, 586] width 25 height 8
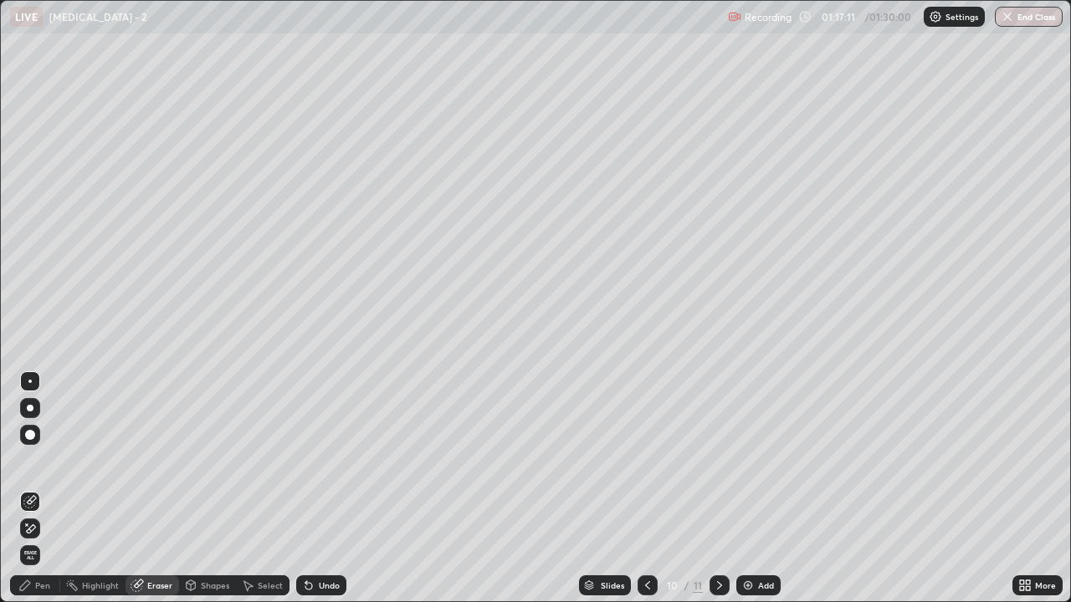
click at [47, 489] on div "Pen" at bounding box center [42, 586] width 15 height 8
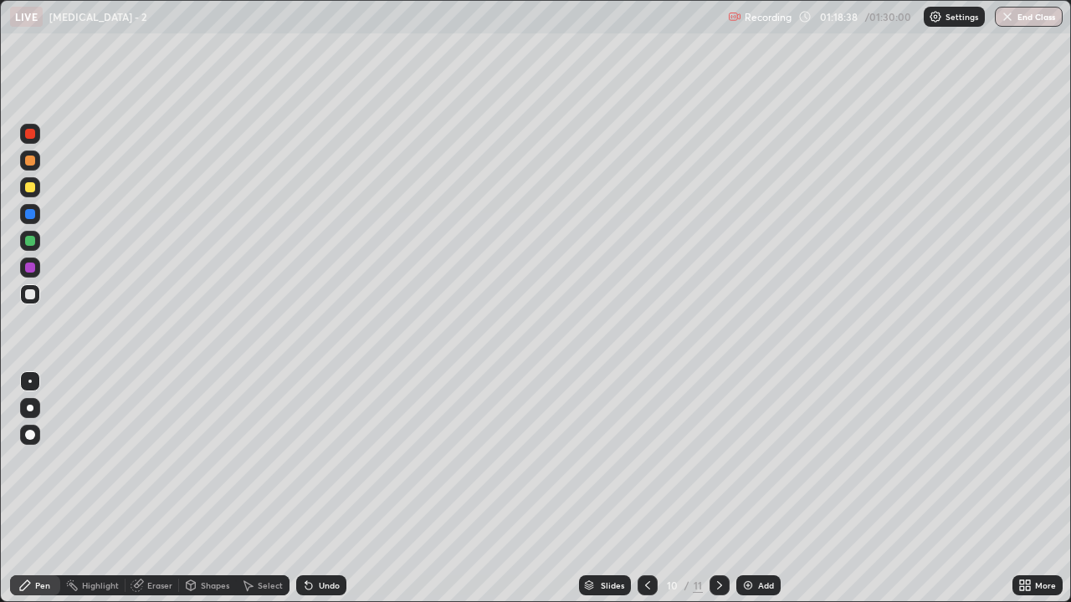
click at [161, 489] on div "Eraser" at bounding box center [159, 586] width 25 height 8
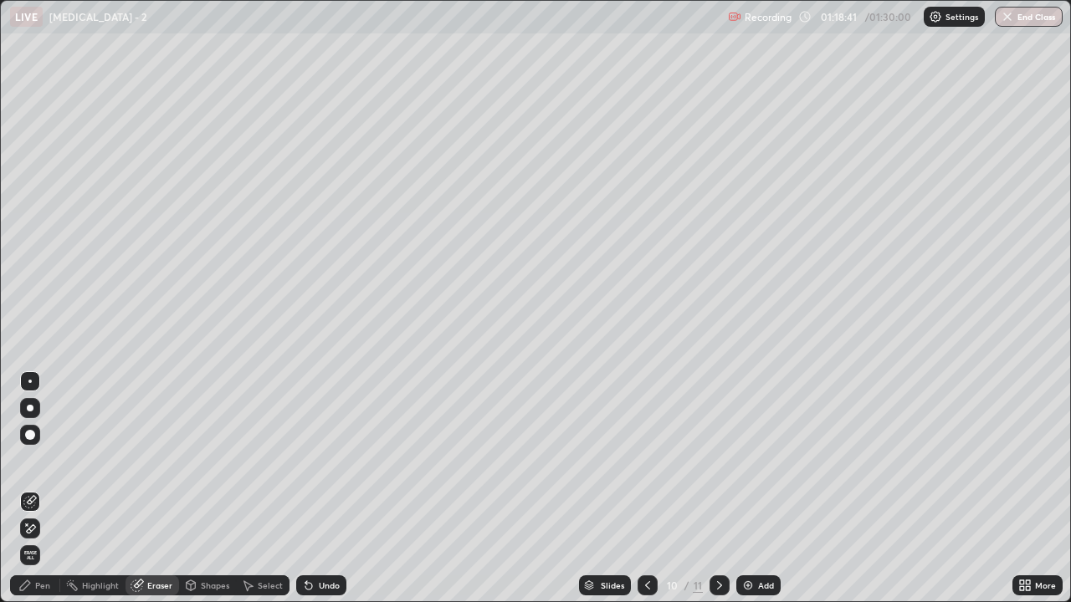
click at [47, 489] on div "Pen" at bounding box center [42, 586] width 15 height 8
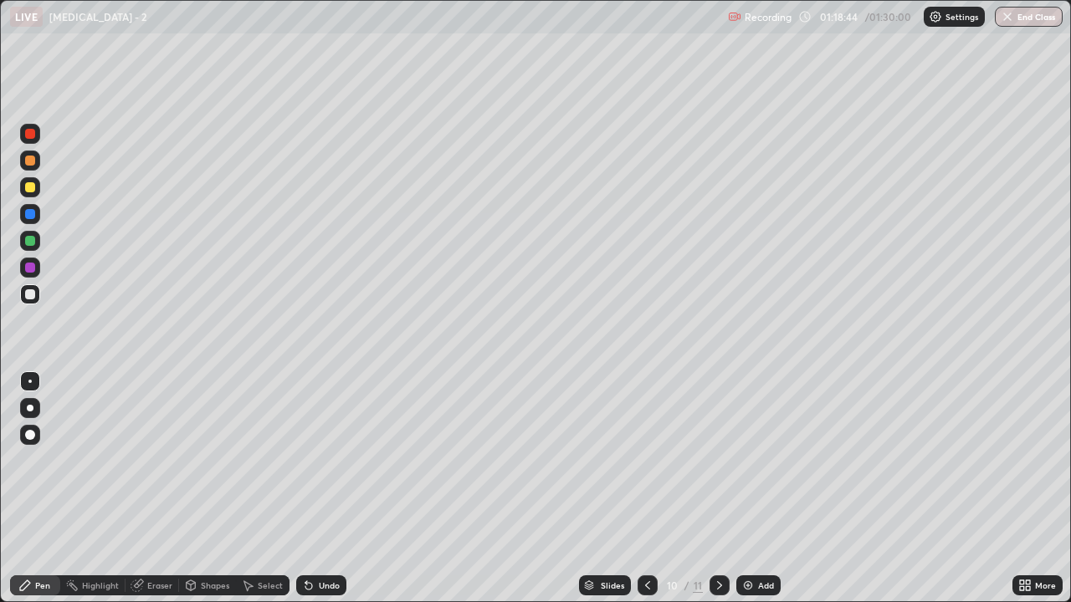
click at [165, 489] on div "Eraser" at bounding box center [159, 586] width 25 height 8
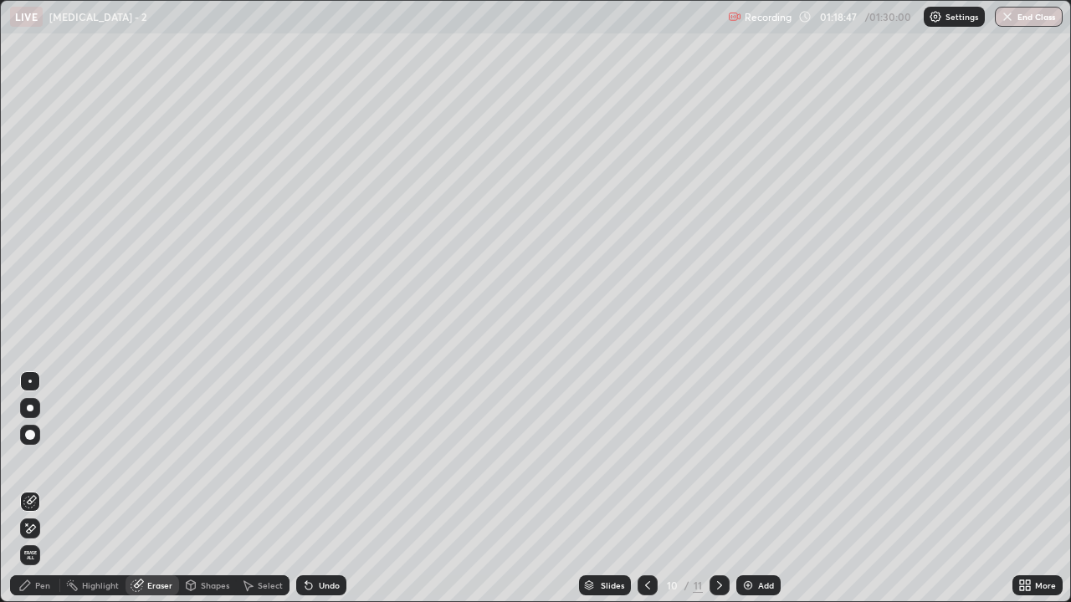
click at [44, 489] on div "Pen" at bounding box center [42, 586] width 15 height 8
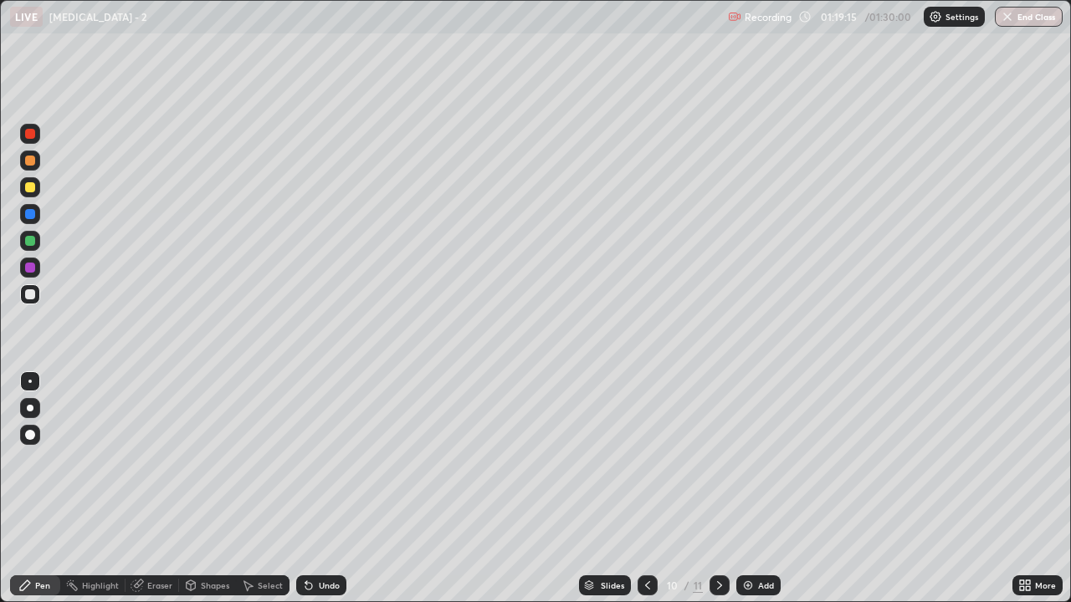
click at [167, 489] on div "Eraser" at bounding box center [159, 586] width 25 height 8
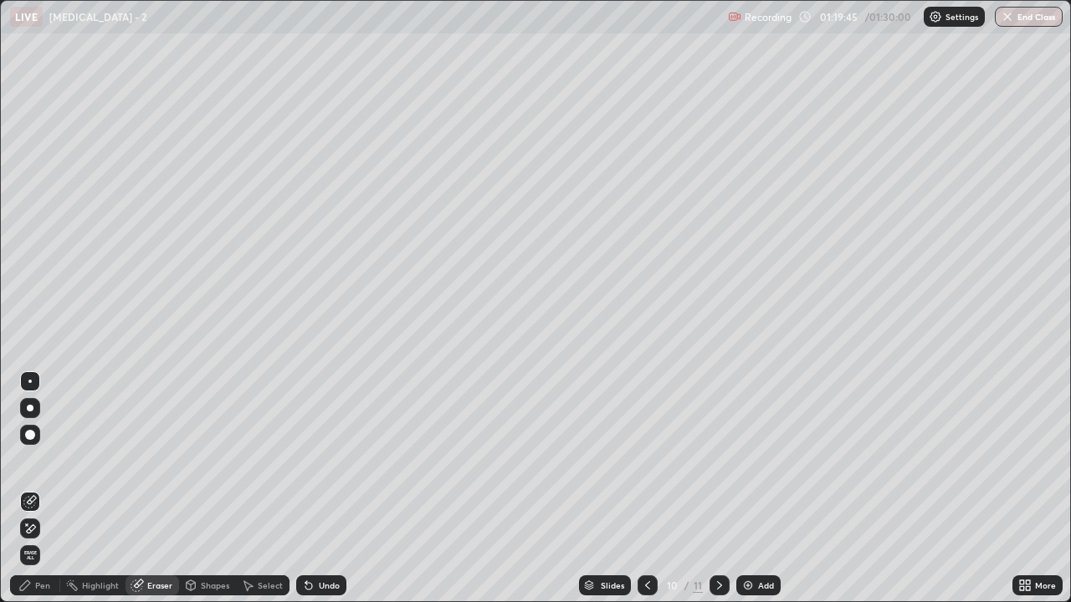
click at [48, 489] on div "Pen" at bounding box center [42, 586] width 15 height 8
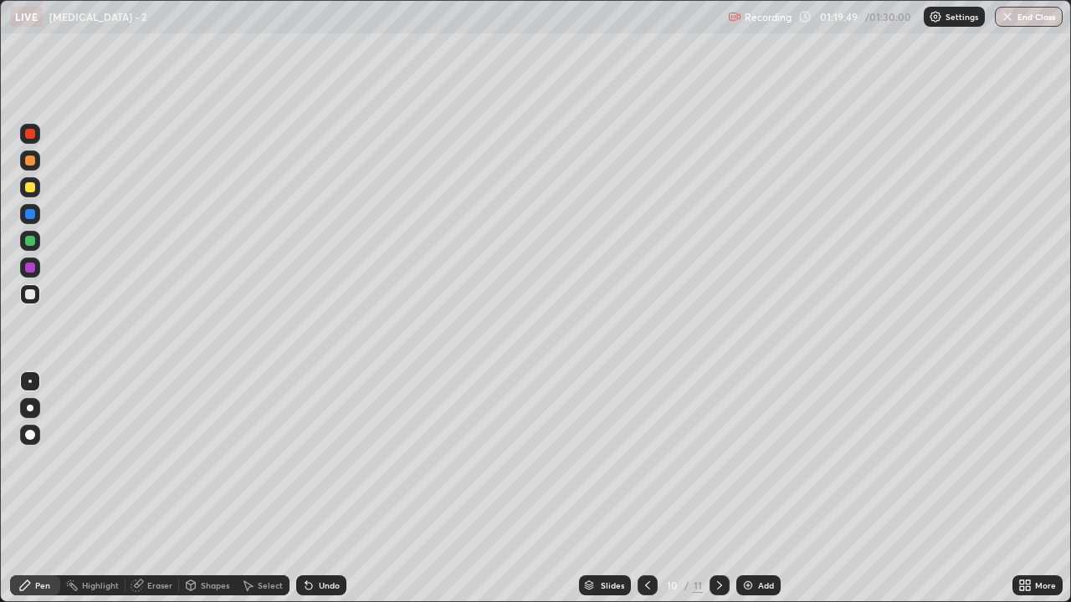
click at [165, 489] on div "Eraser" at bounding box center [159, 586] width 25 height 8
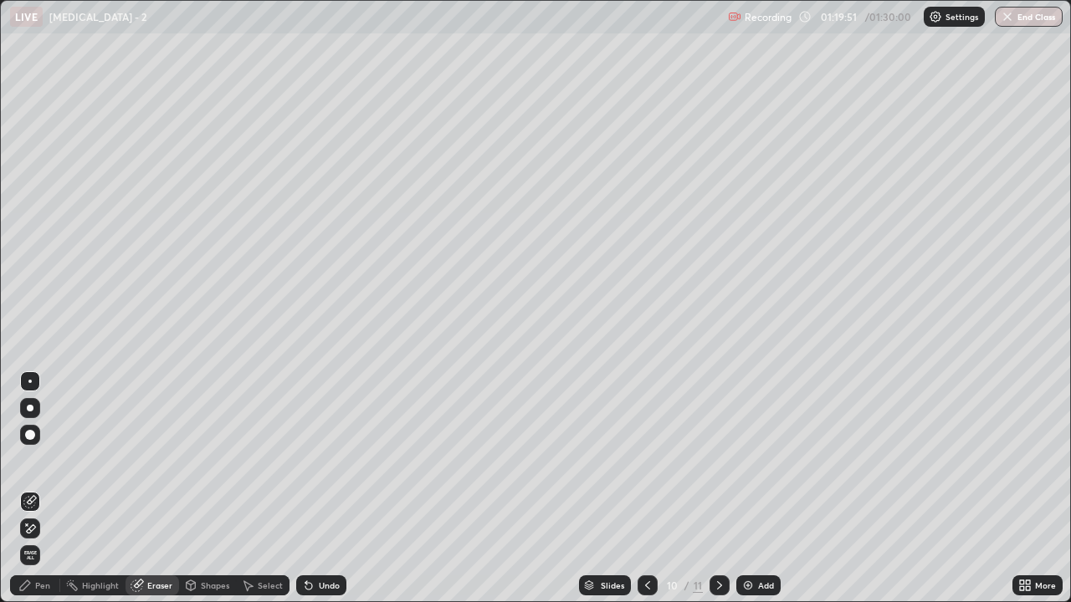
click at [44, 489] on div "Pen" at bounding box center [35, 586] width 50 height 20
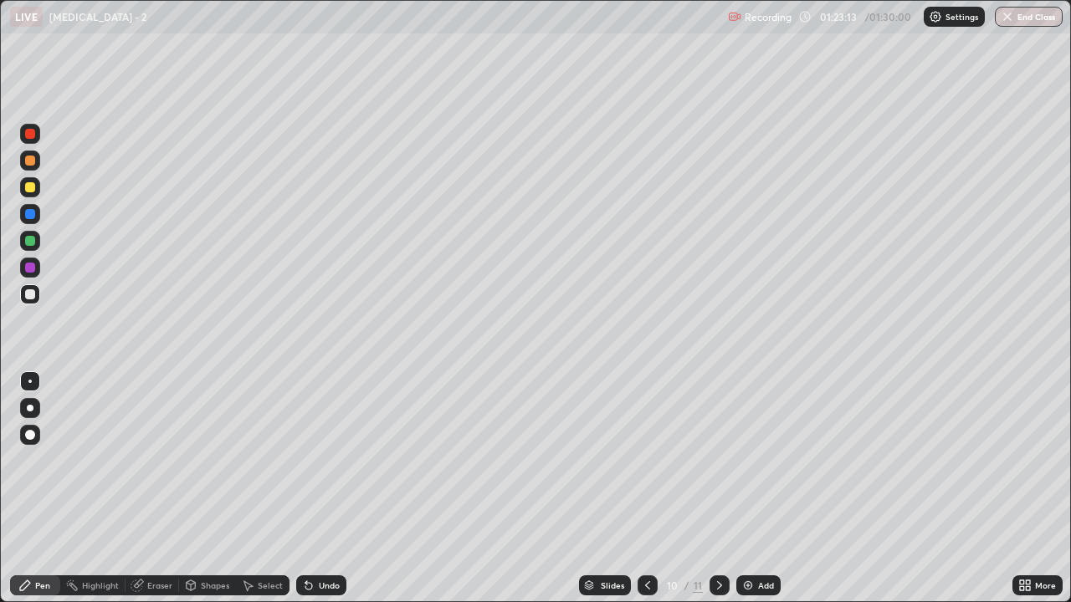
click at [762, 489] on div "Add" at bounding box center [758, 586] width 44 height 20
click at [163, 489] on div "Eraser" at bounding box center [159, 586] width 25 height 8
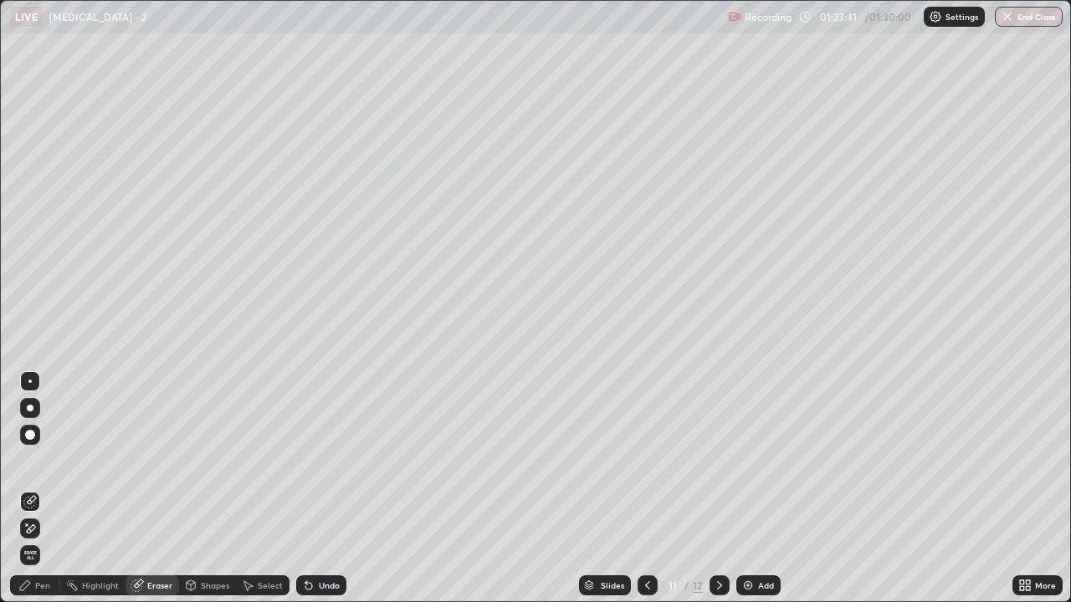
click at [47, 489] on div "Pen" at bounding box center [35, 586] width 50 height 20
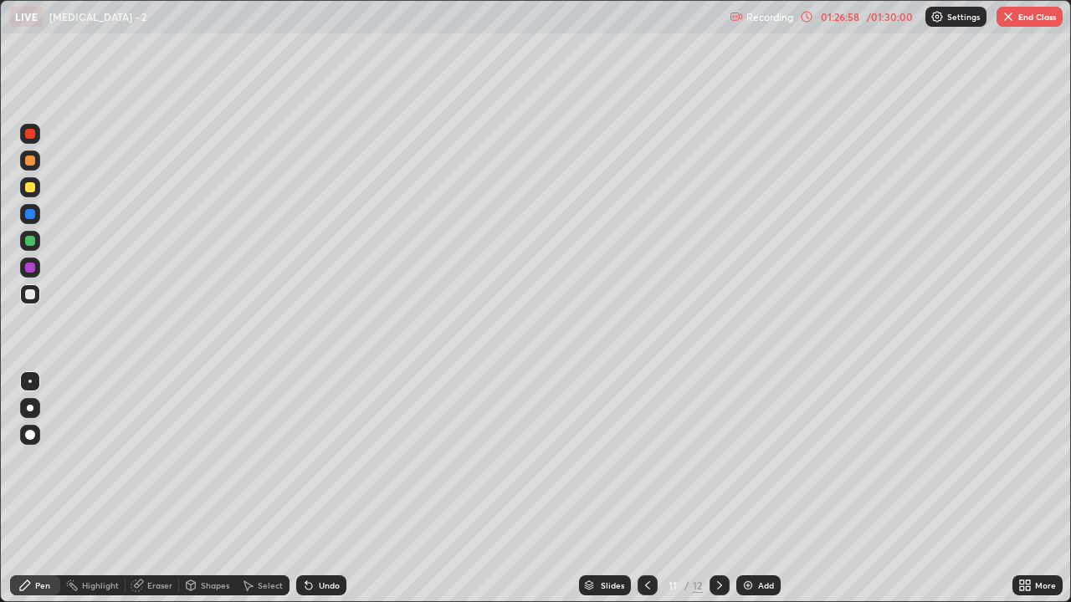
click at [761, 489] on div "Add" at bounding box center [766, 586] width 16 height 8
click at [162, 489] on div "Eraser" at bounding box center [159, 586] width 25 height 8
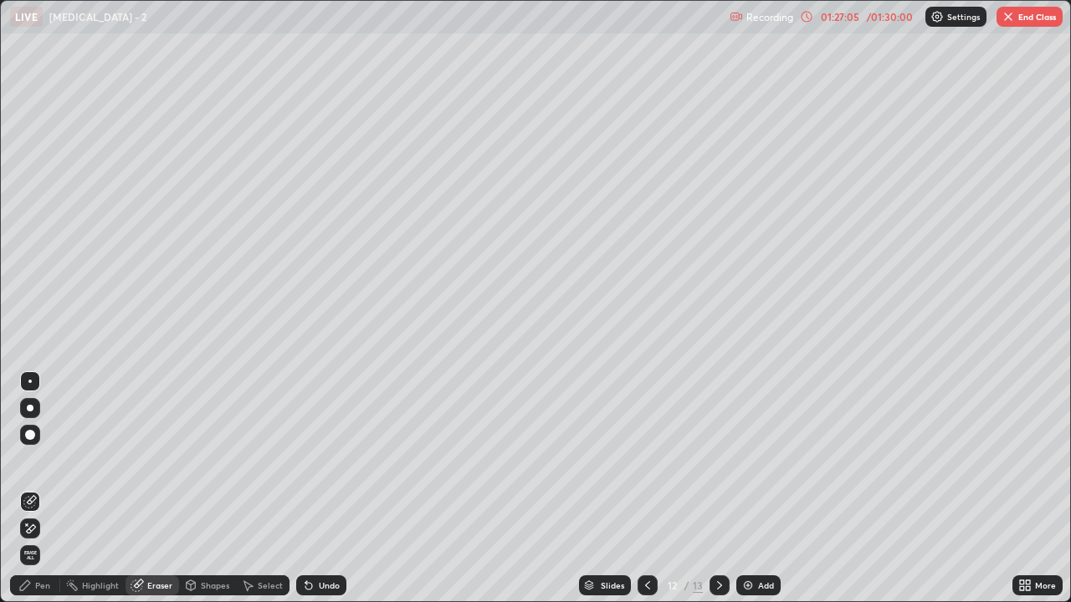
click at [49, 489] on div "Pen" at bounding box center [35, 586] width 50 height 20
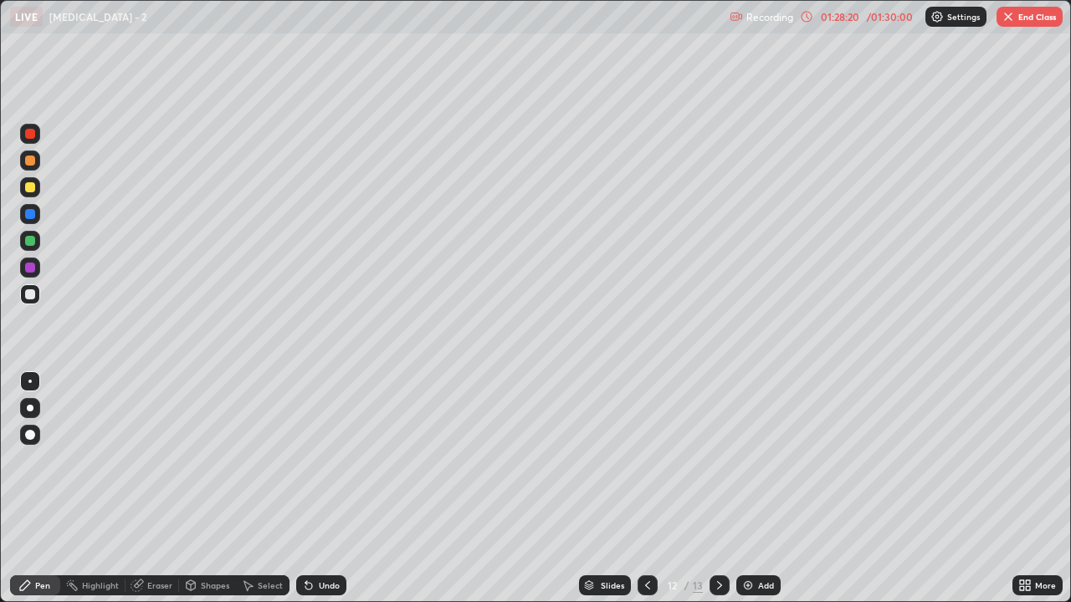
click at [156, 489] on div "Eraser" at bounding box center [159, 586] width 25 height 8
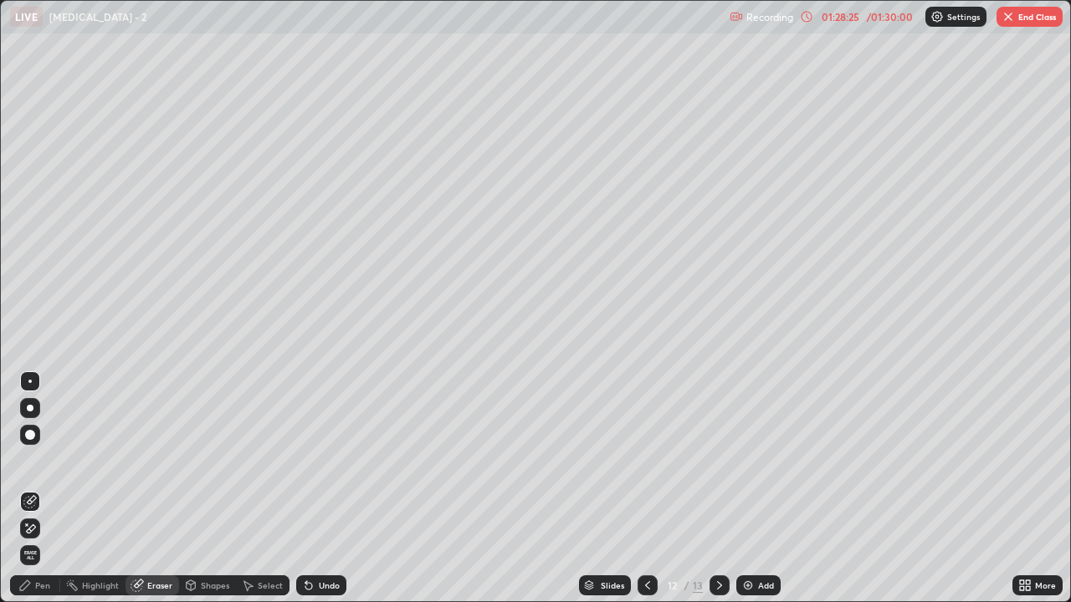
click at [763, 489] on div "Add" at bounding box center [766, 586] width 16 height 8
click at [45, 489] on div "Pen" at bounding box center [42, 586] width 15 height 8
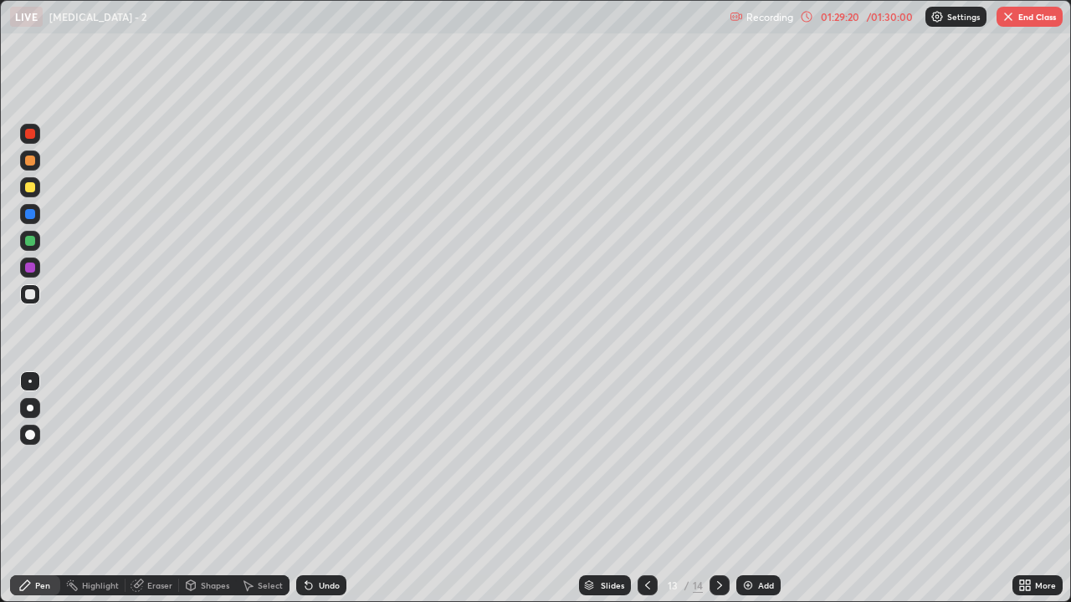
click at [642, 489] on div at bounding box center [648, 586] width 20 height 20
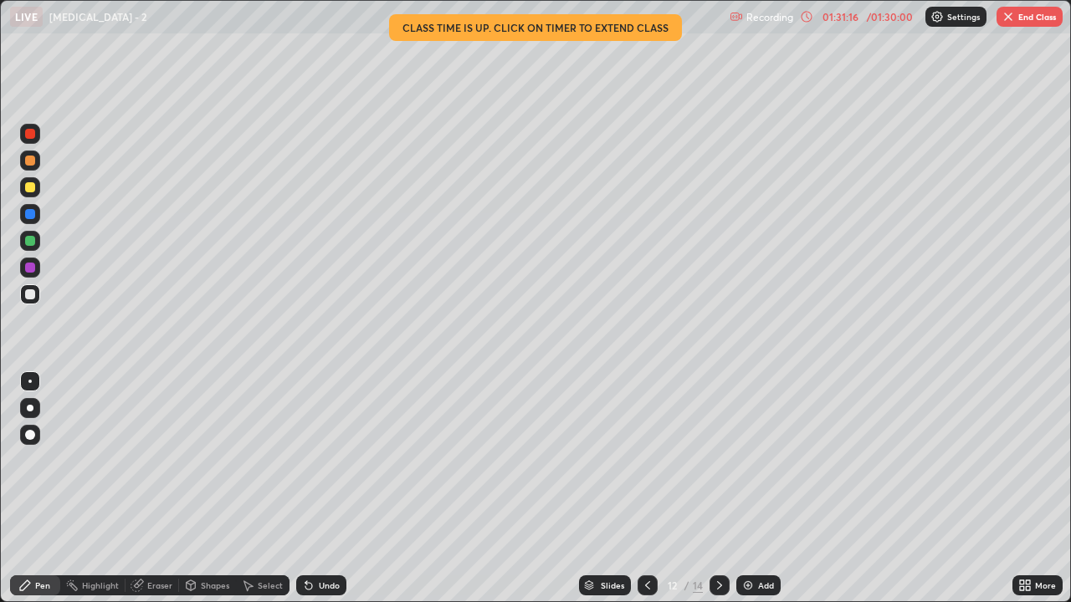
click at [161, 489] on div "Eraser" at bounding box center [159, 586] width 25 height 8
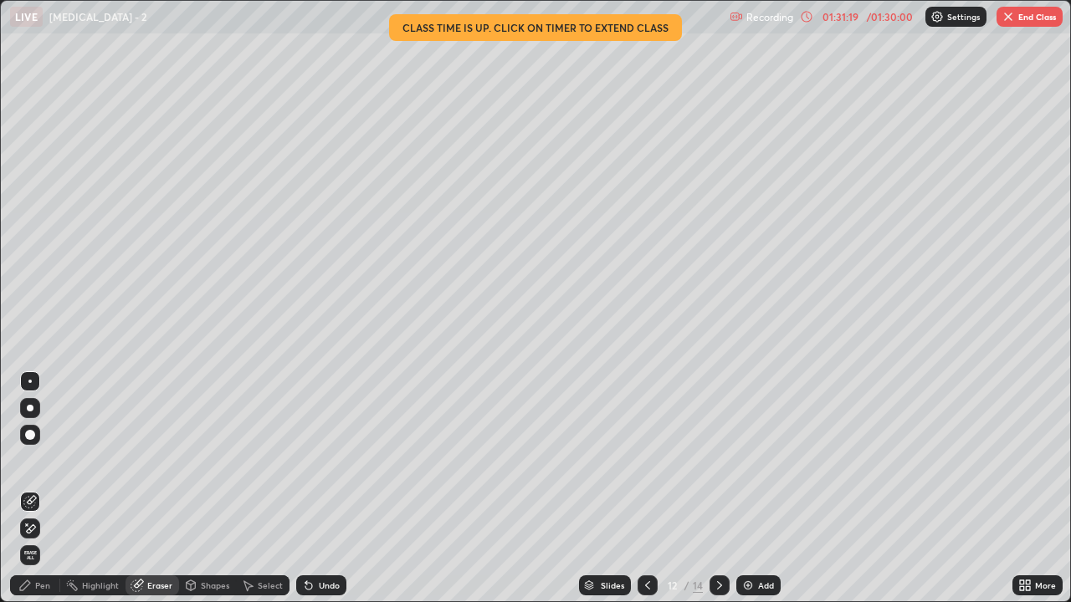
click at [49, 489] on div "Pen" at bounding box center [42, 586] width 15 height 8
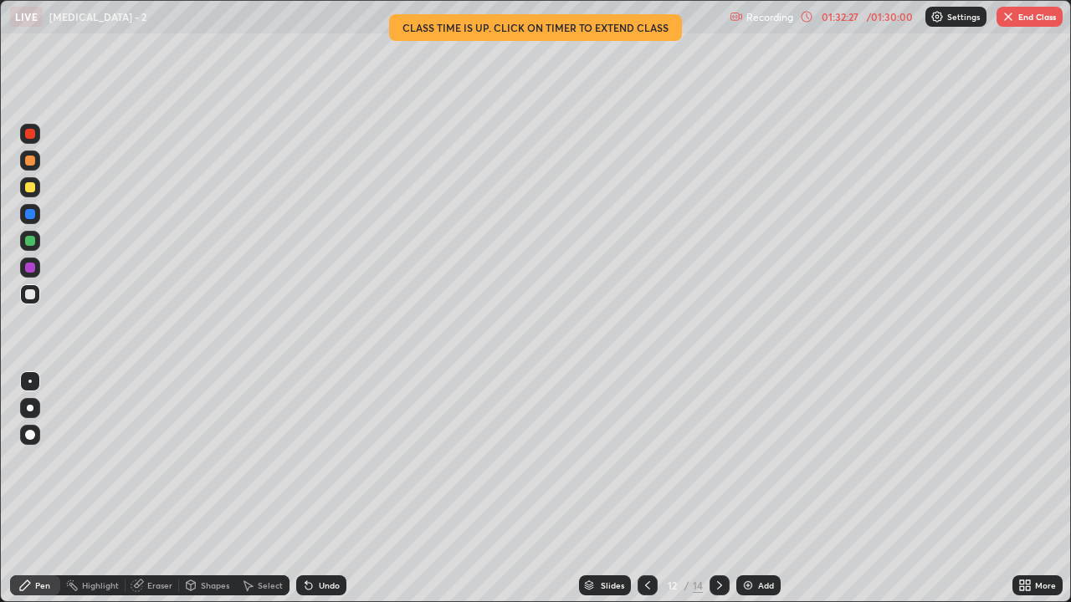
click at [159, 489] on div "Eraser" at bounding box center [159, 586] width 25 height 8
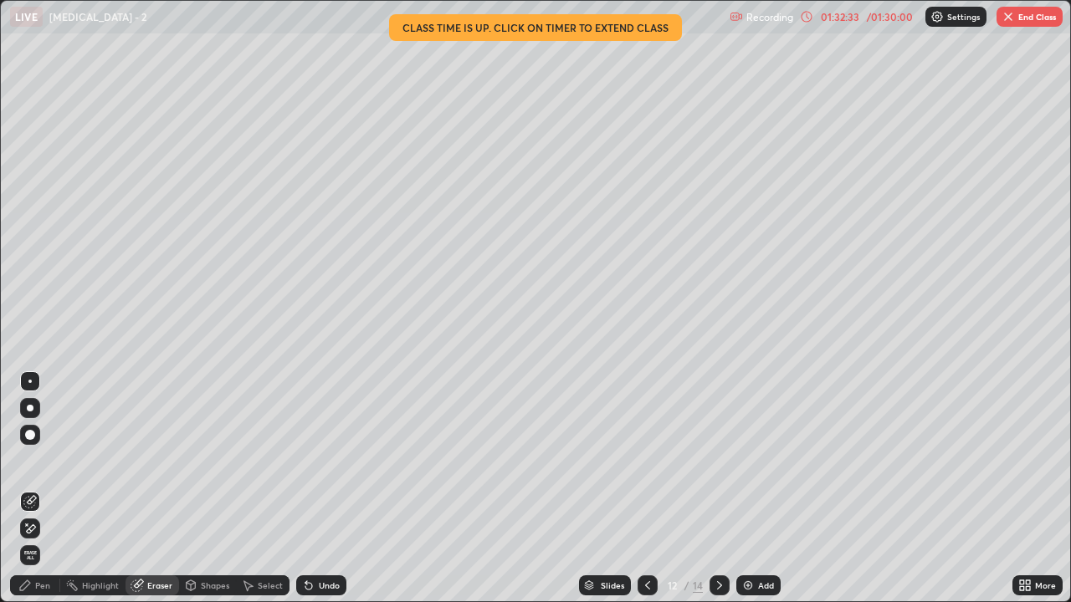
click at [44, 489] on div "Pen" at bounding box center [42, 586] width 15 height 8
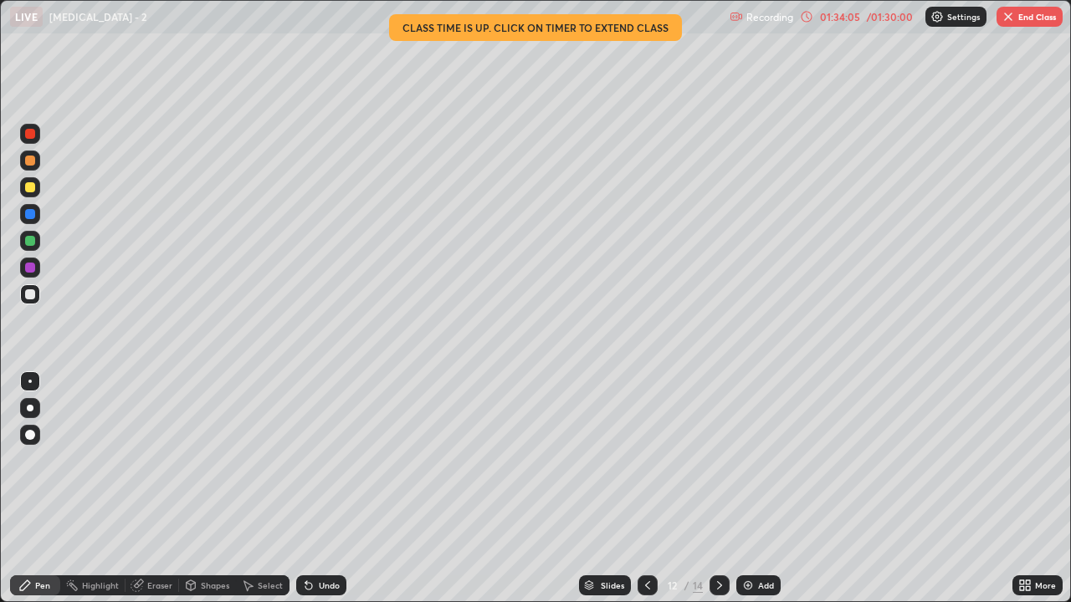
click at [715, 489] on icon at bounding box center [719, 585] width 13 height 13
click at [1028, 18] on button "End Class" at bounding box center [1030, 17] width 66 height 20
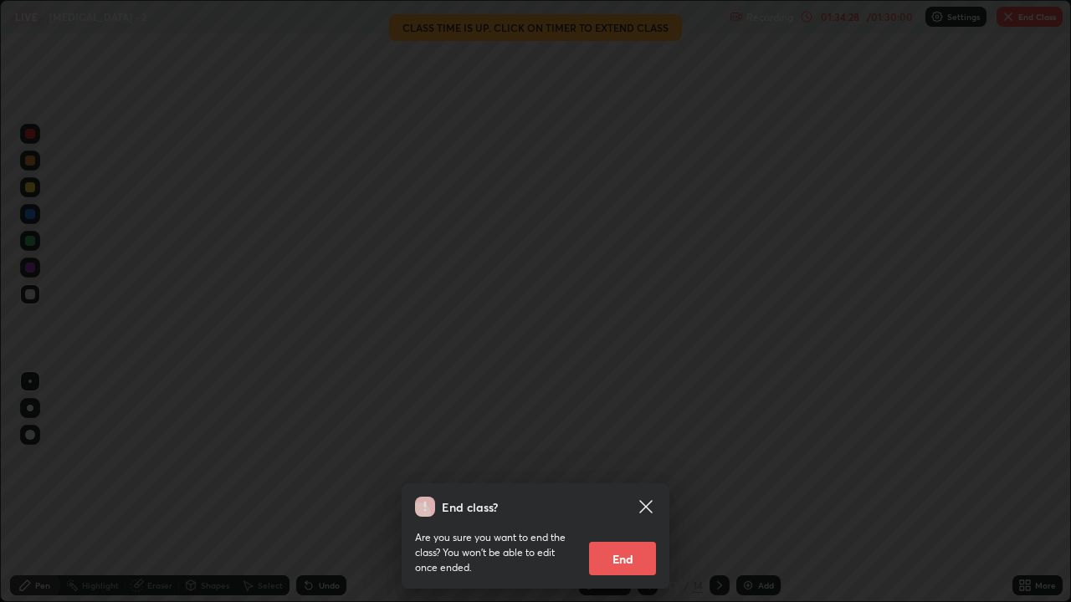
click at [628, 489] on button "End" at bounding box center [622, 558] width 67 height 33
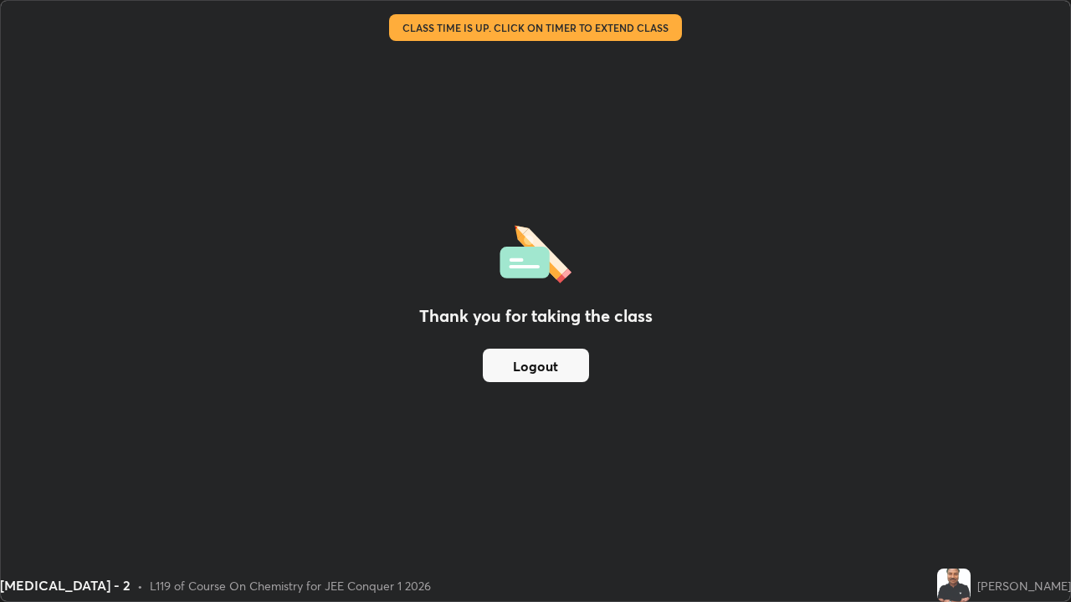
click at [561, 375] on button "Logout" at bounding box center [536, 365] width 106 height 33
click at [556, 369] on button "Logout" at bounding box center [536, 365] width 106 height 33
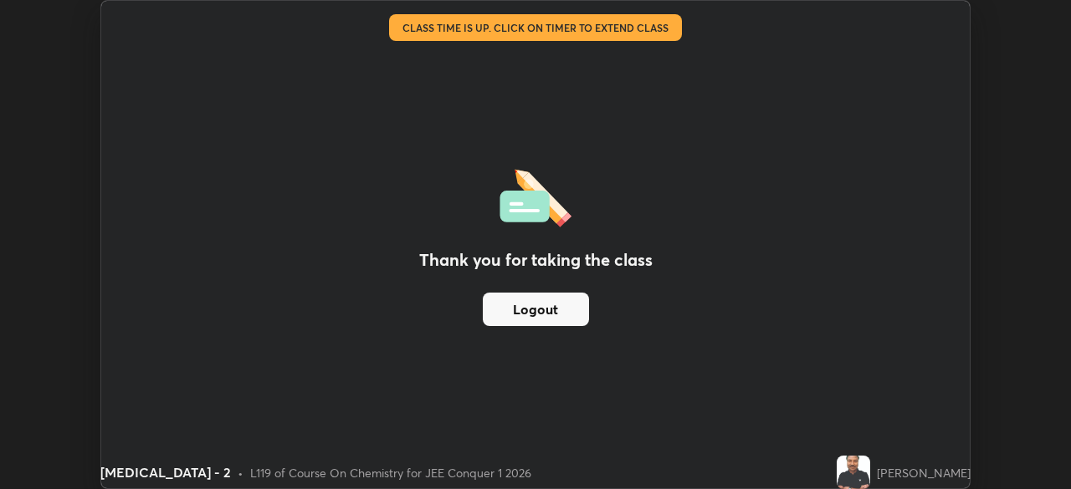
scroll to position [83183, 82601]
